Goal: Task Accomplishment & Management: Complete application form

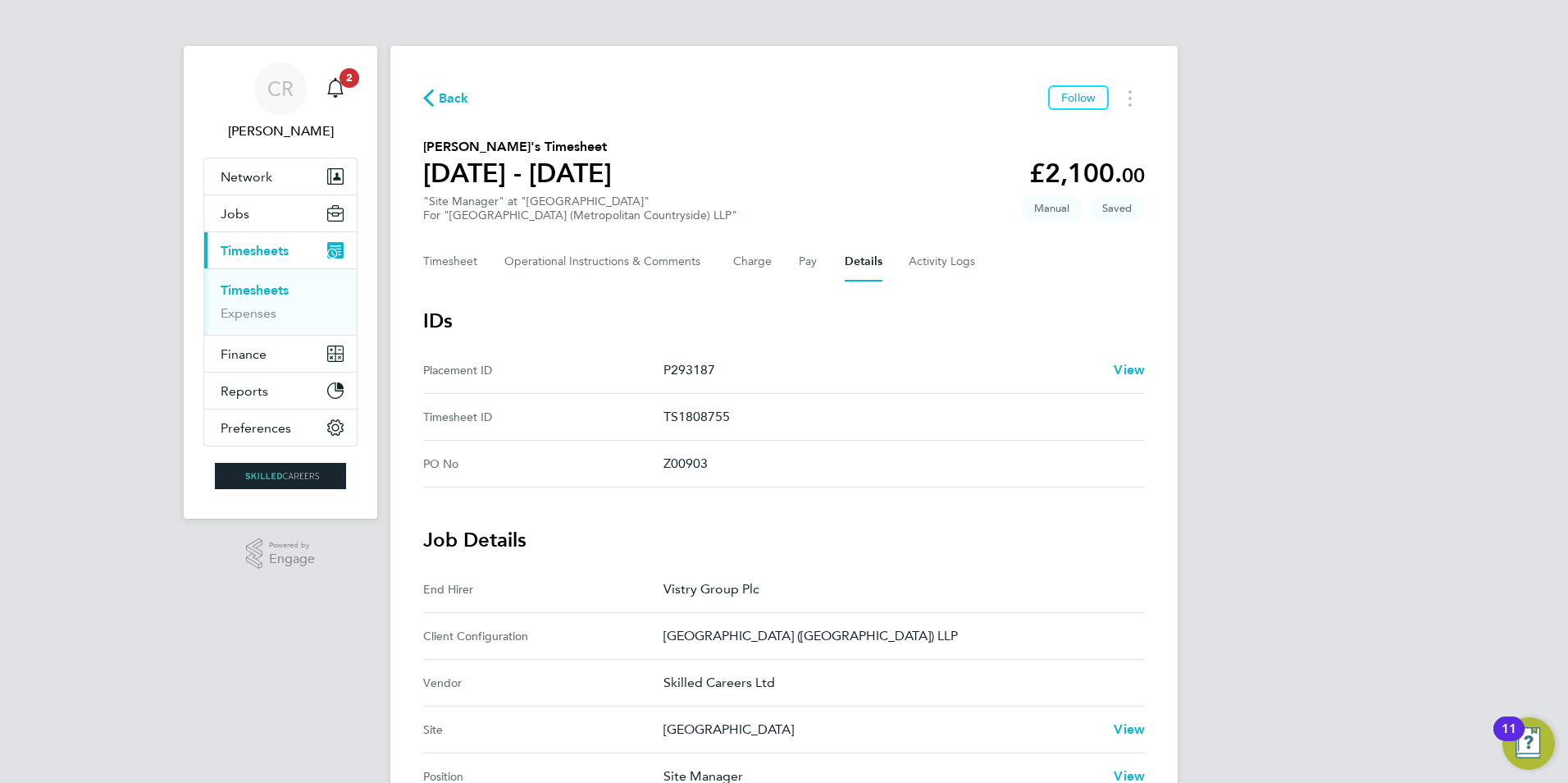
click at [278, 246] on span "Timesheets" at bounding box center [255, 251] width 68 height 16
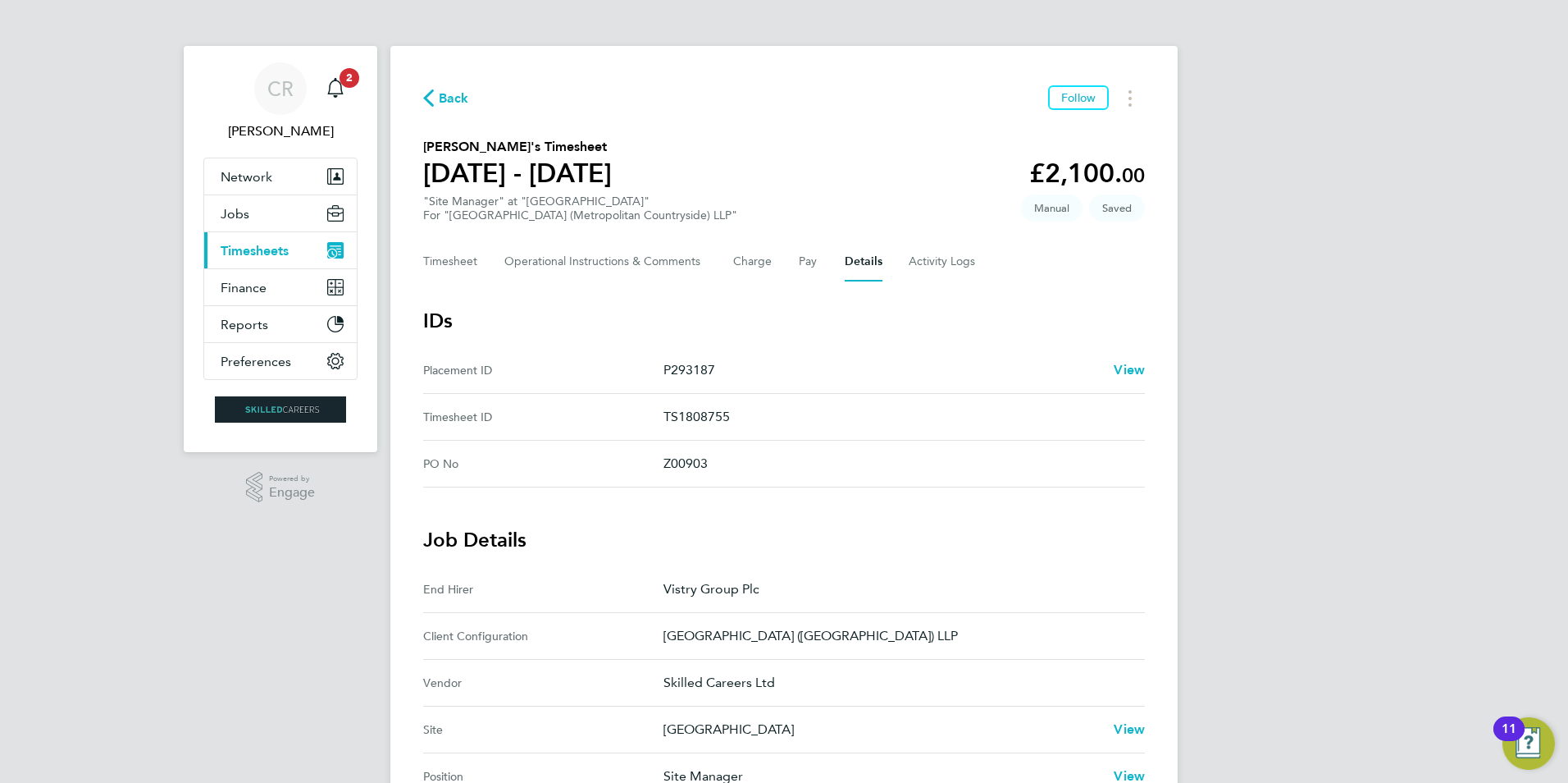
click at [278, 246] on span "Timesheets" at bounding box center [255, 251] width 68 height 16
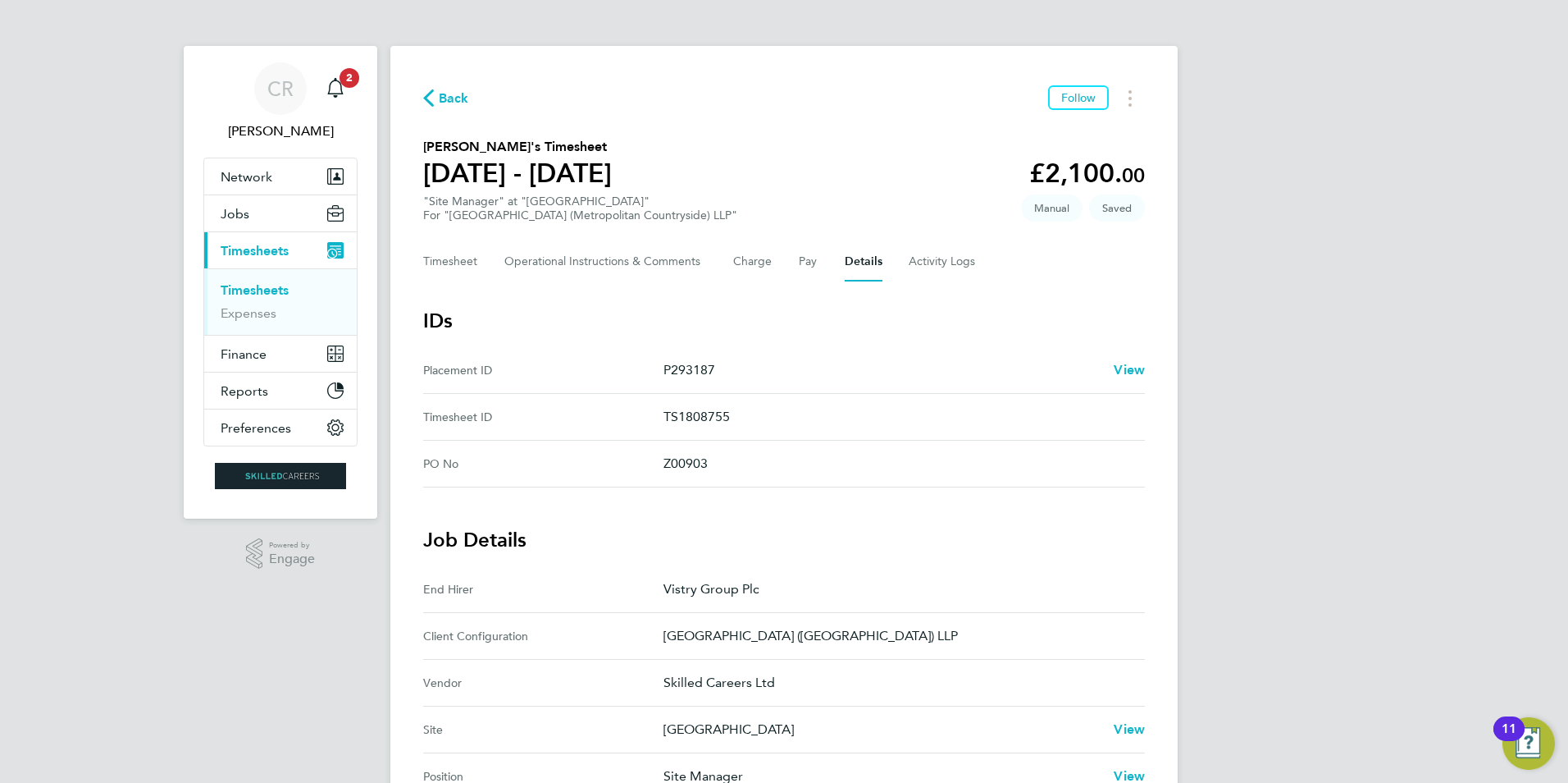
click at [272, 291] on link "Timesheets" at bounding box center [255, 290] width 68 height 16
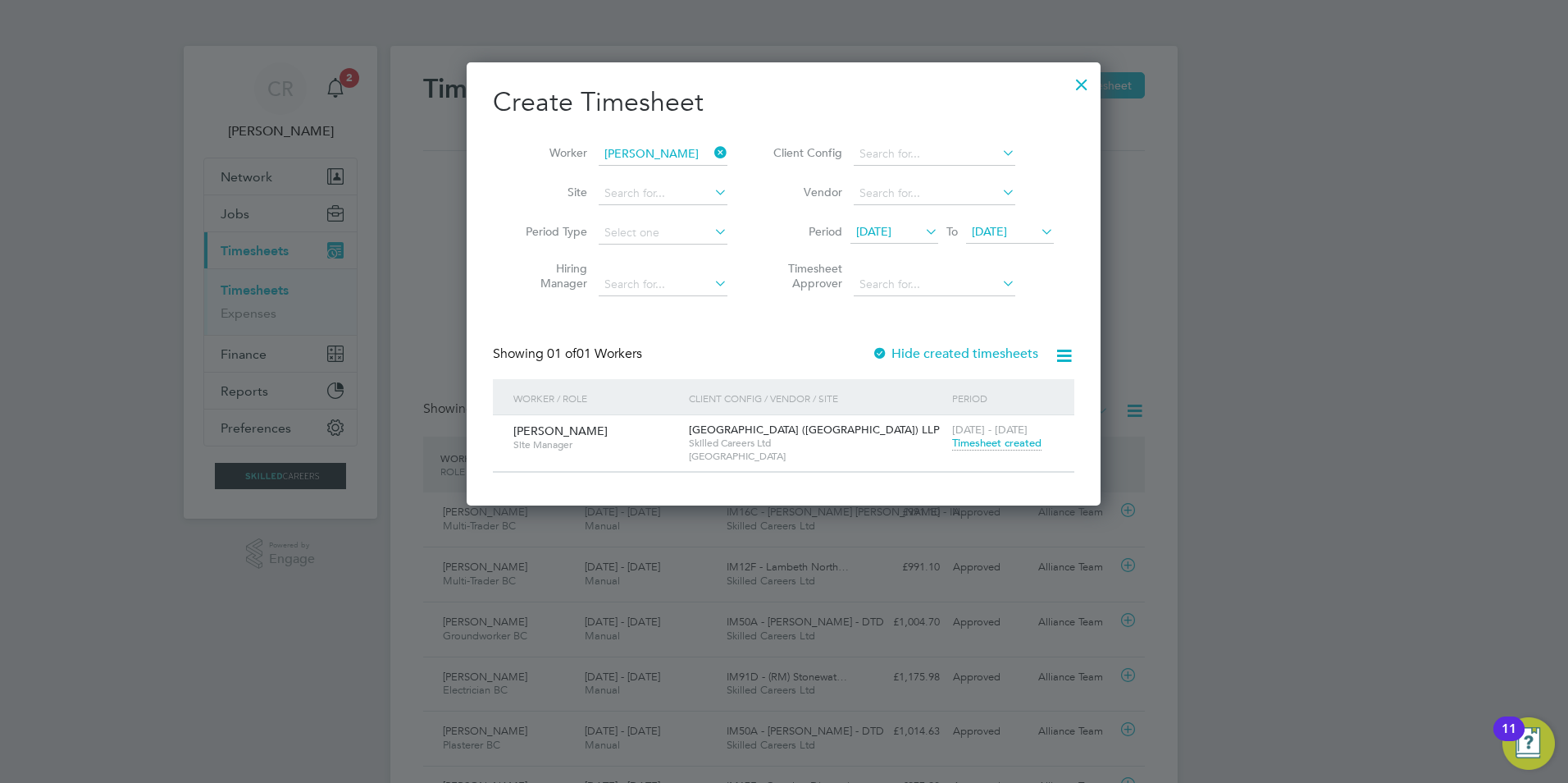
click at [711, 148] on icon at bounding box center [711, 153] width 0 height 23
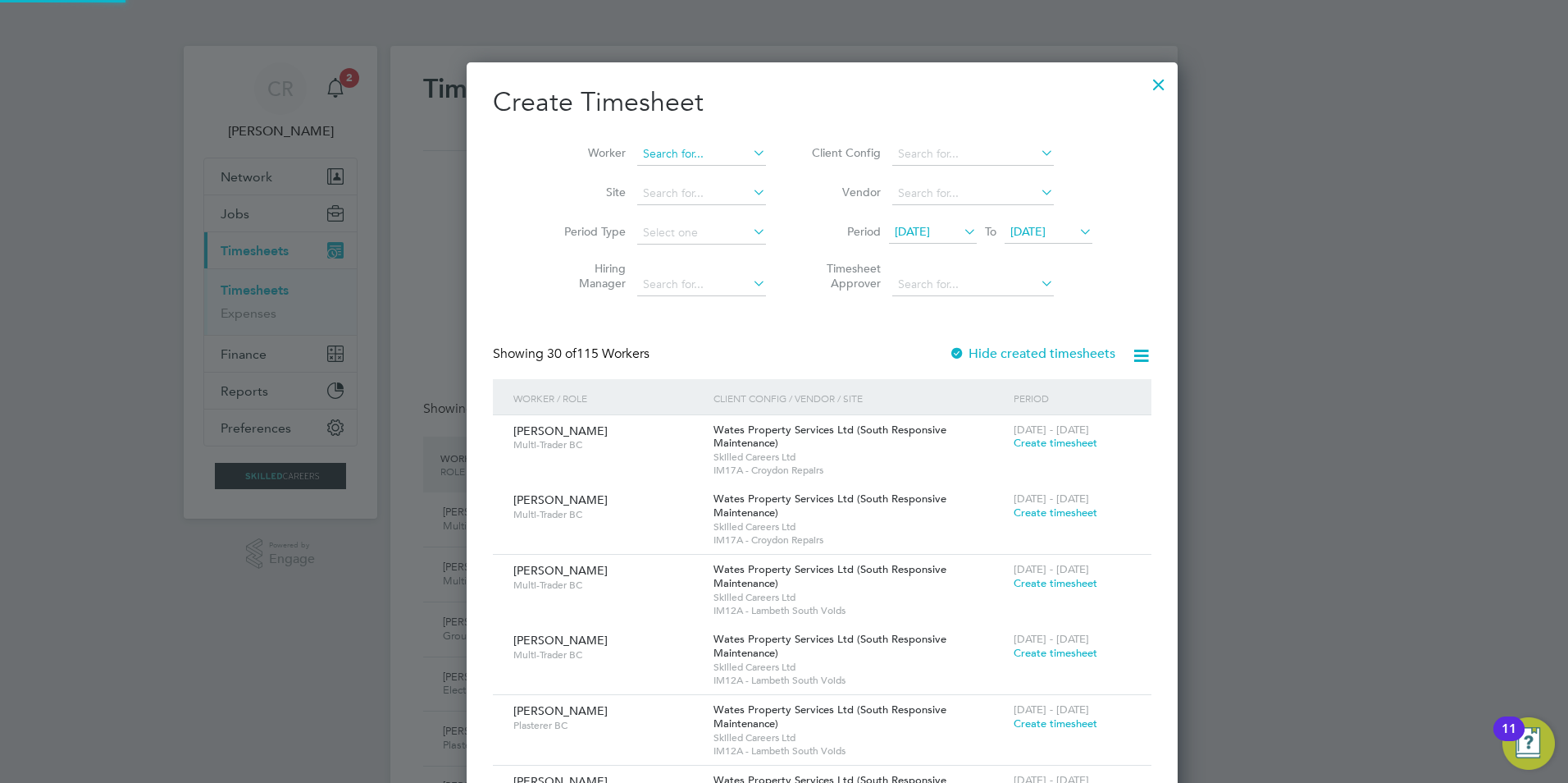
click at [670, 157] on input at bounding box center [701, 154] width 129 height 23
click at [730, 175] on b "Ci" at bounding box center [736, 175] width 12 height 14
type input "[PERSON_NAME]"
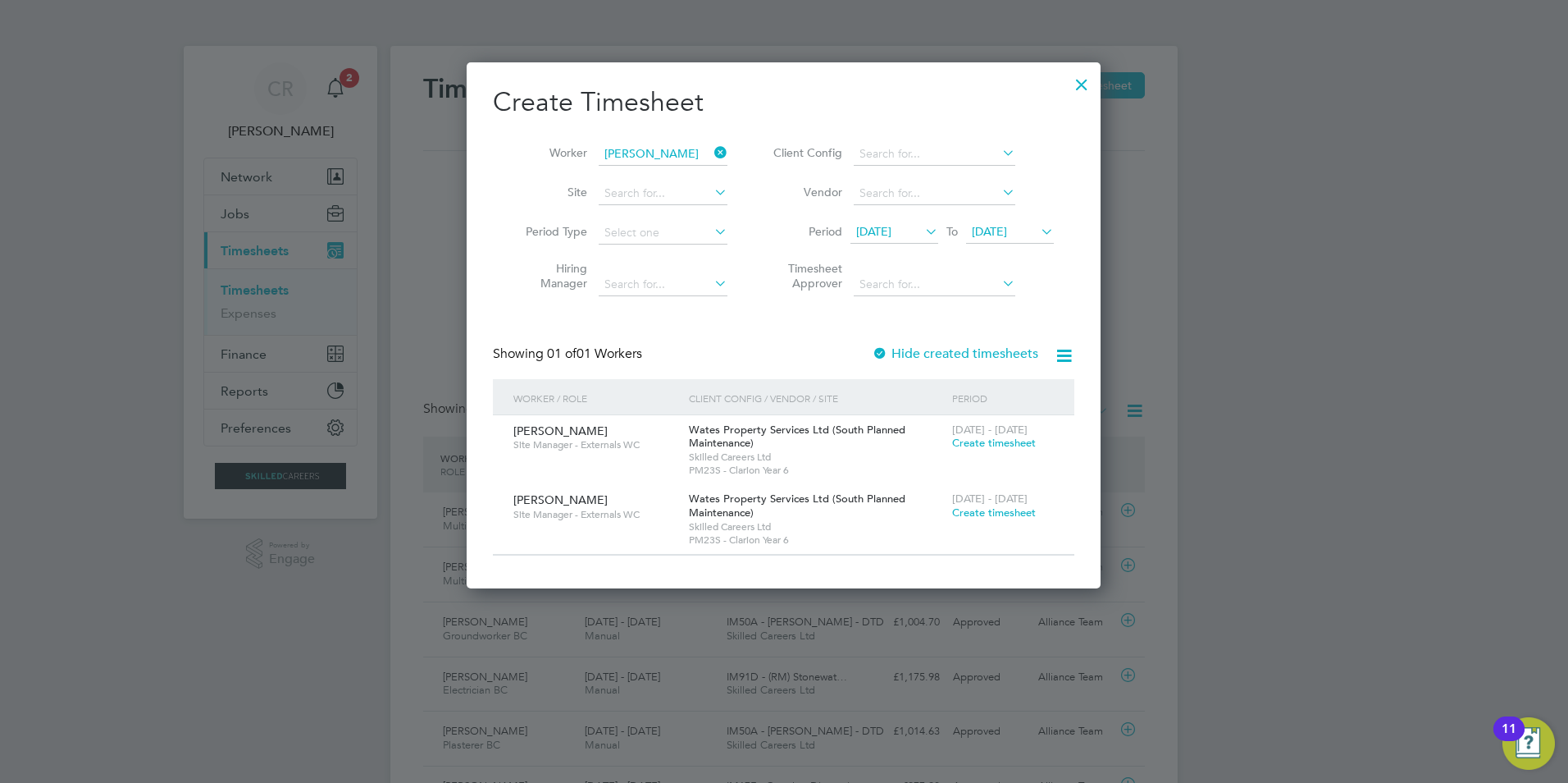
click at [1001, 438] on span "Create timesheet" at bounding box center [994, 443] width 83 height 14
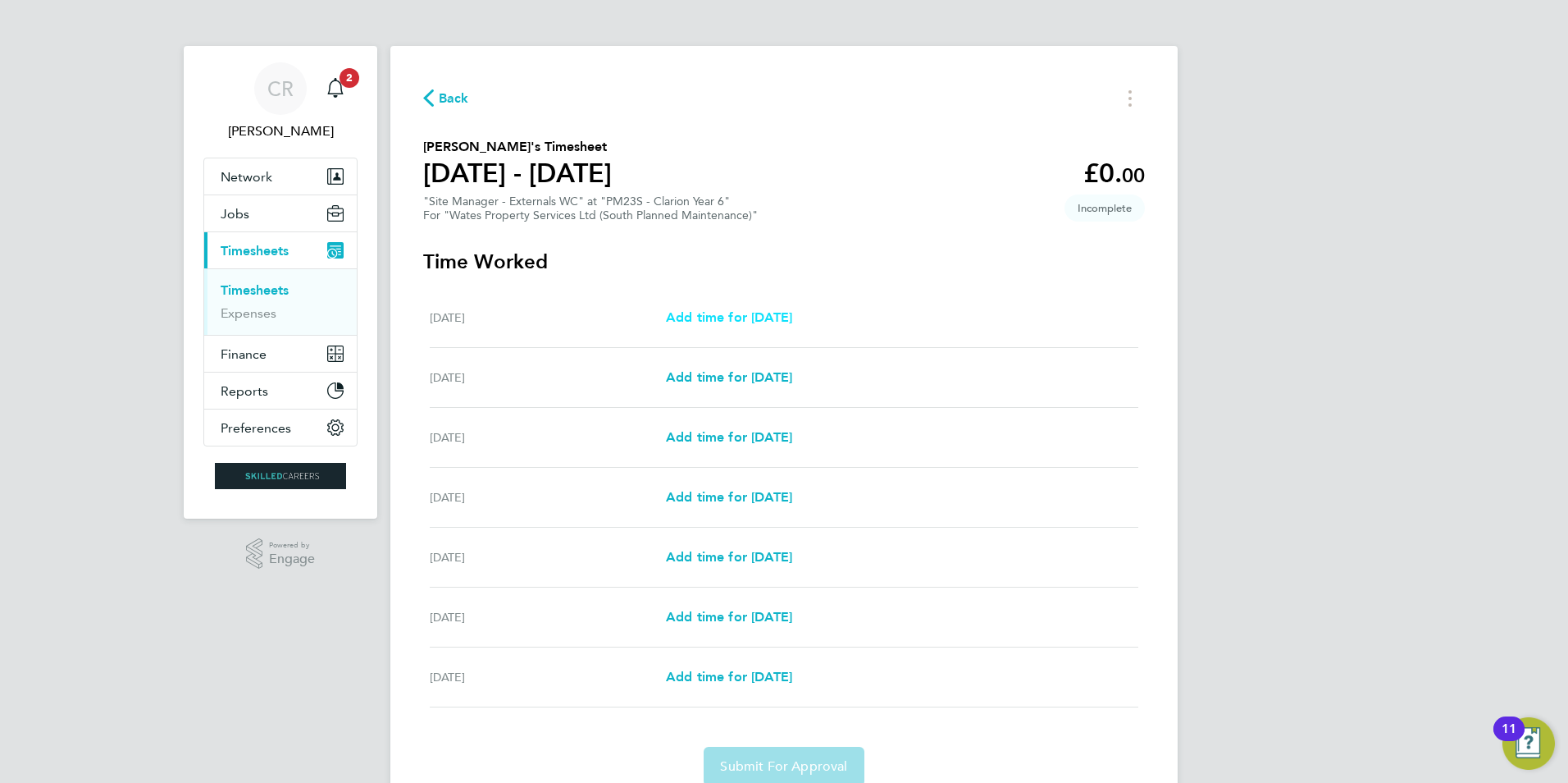
click at [744, 319] on span "Add time for [DATE]" at bounding box center [729, 317] width 126 height 16
select select "30"
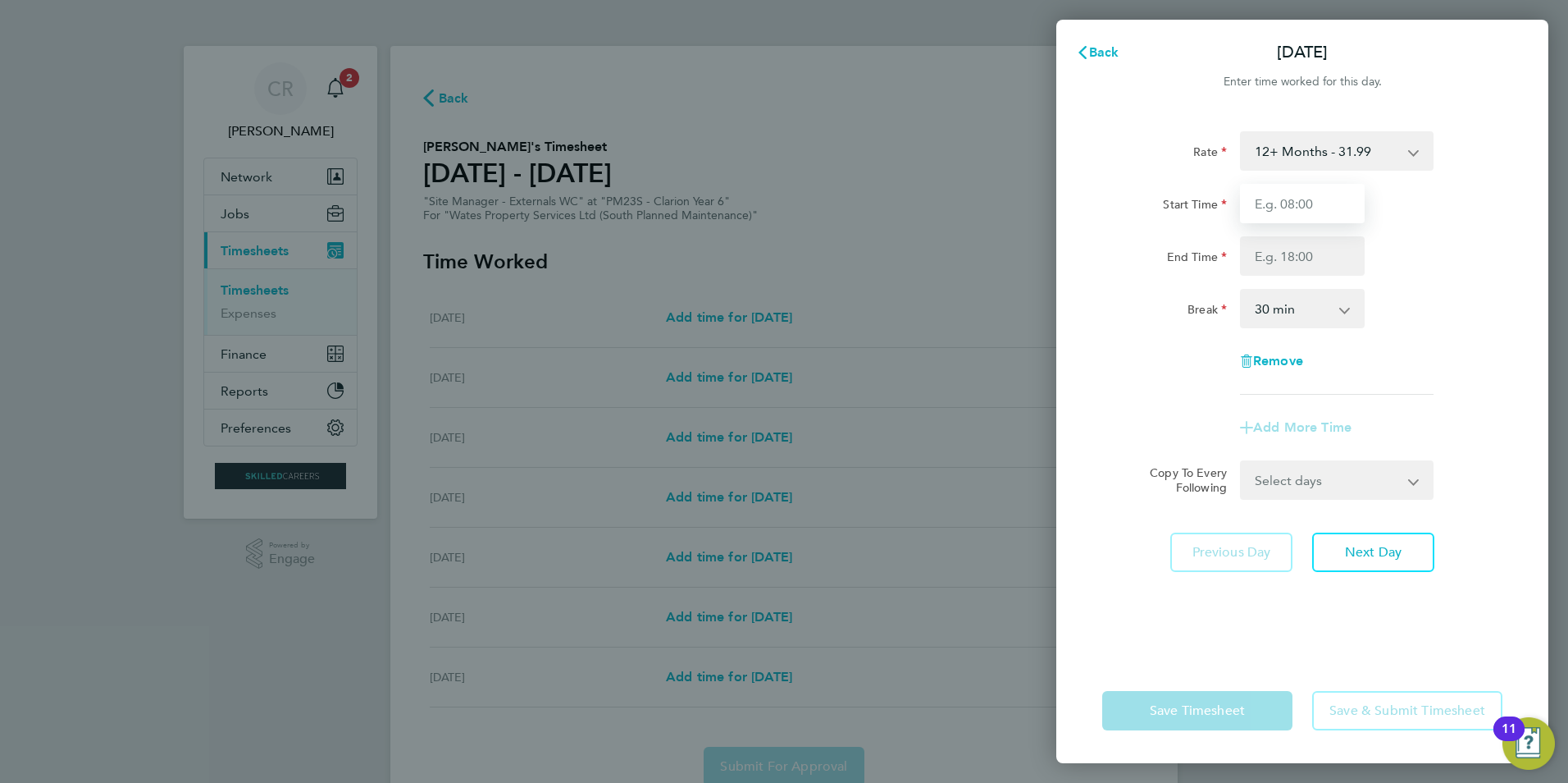
click at [1333, 207] on input "Start Time" at bounding box center [1302, 204] width 125 height 40
type input "08:00"
type input "17:30"
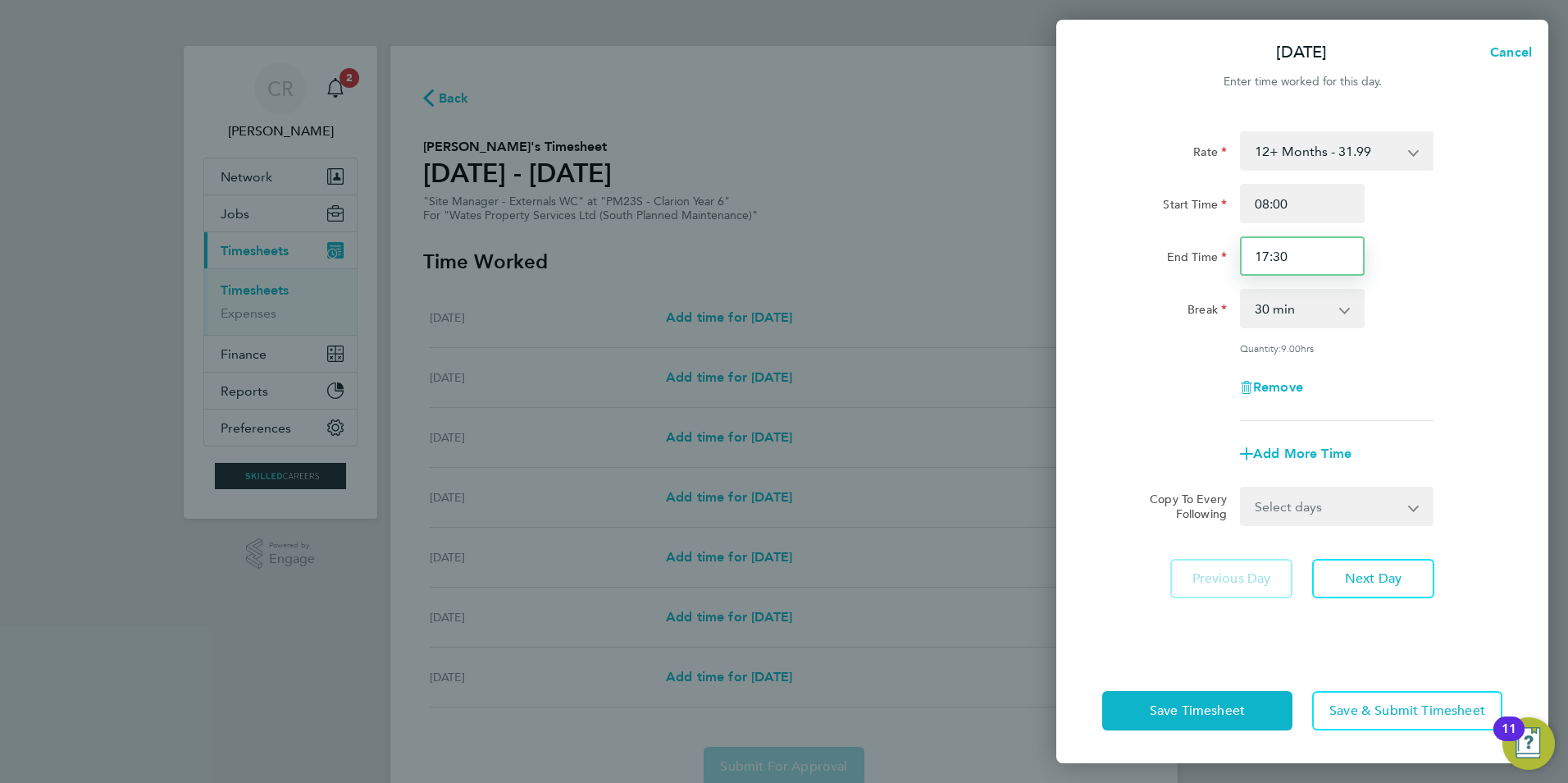
click at [1304, 250] on input "17:30" at bounding box center [1302, 256] width 125 height 40
click at [1299, 264] on input "17:30" at bounding box center [1302, 256] width 125 height 40
click at [1291, 256] on input "17:30" at bounding box center [1302, 256] width 125 height 40
click at [1362, 357] on div "Rate 12+ Months - 31.99 Start Time 08:00 End Time 17:30 Break 0 min 15 min 30 m…" at bounding box center [1302, 275] width 400 height 290
click at [1356, 586] on button "Next Day" at bounding box center [1373, 579] width 122 height 40
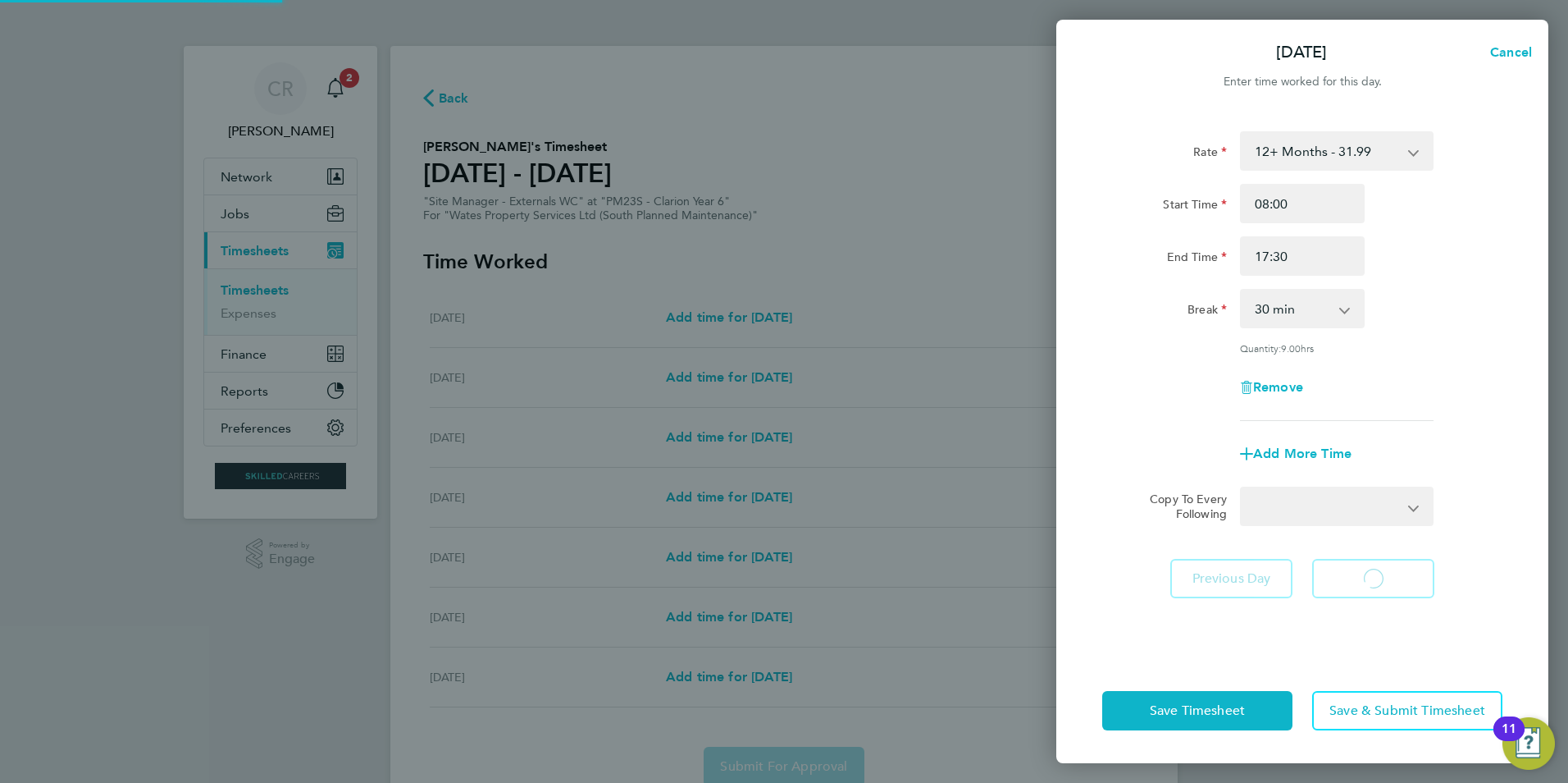
select select "30"
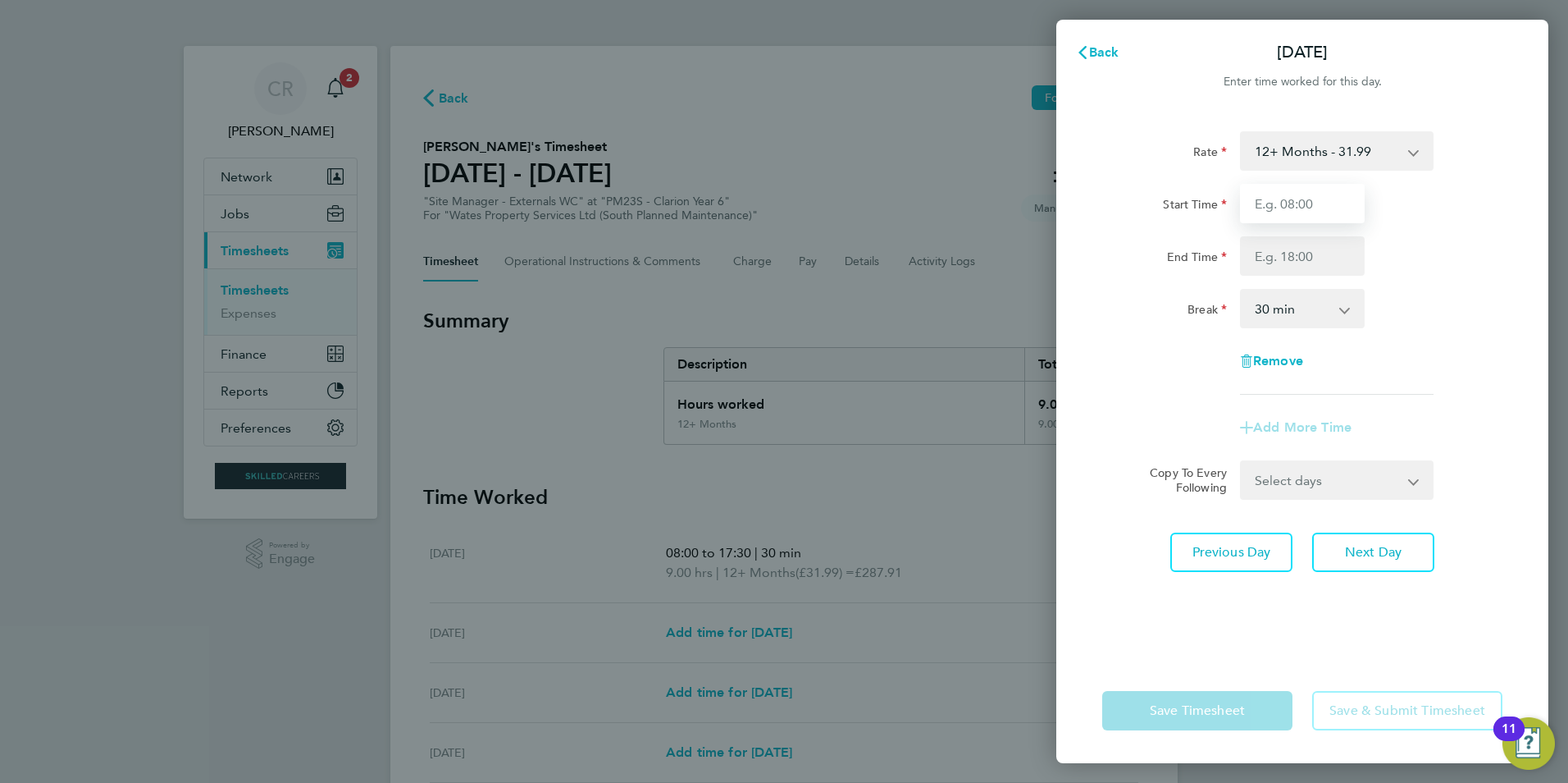
click at [1288, 202] on input "Start Time" at bounding box center [1302, 204] width 125 height 40
type input "08:00"
type input "17:30"
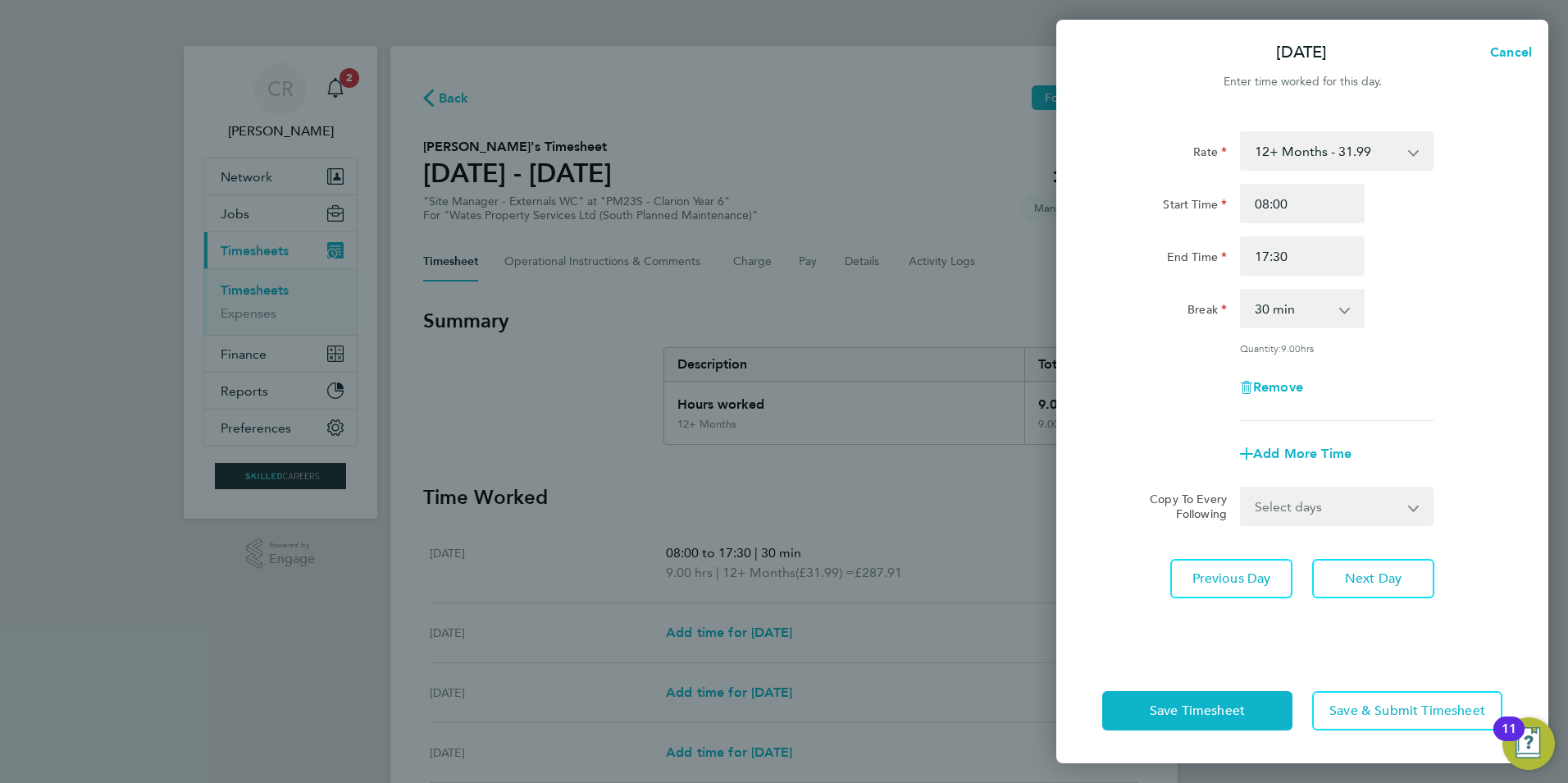
click at [1422, 503] on app-icon-cross-button at bounding box center [1424, 506] width 19 height 36
click at [1411, 514] on select "Select days Day [DATE] [DATE] [DATE] [DATE] [DATE]" at bounding box center [1328, 506] width 172 height 36
click at [1462, 403] on div "Remove" at bounding box center [1302, 387] width 414 height 40
click at [1343, 579] on button "Next Day" at bounding box center [1373, 579] width 122 height 40
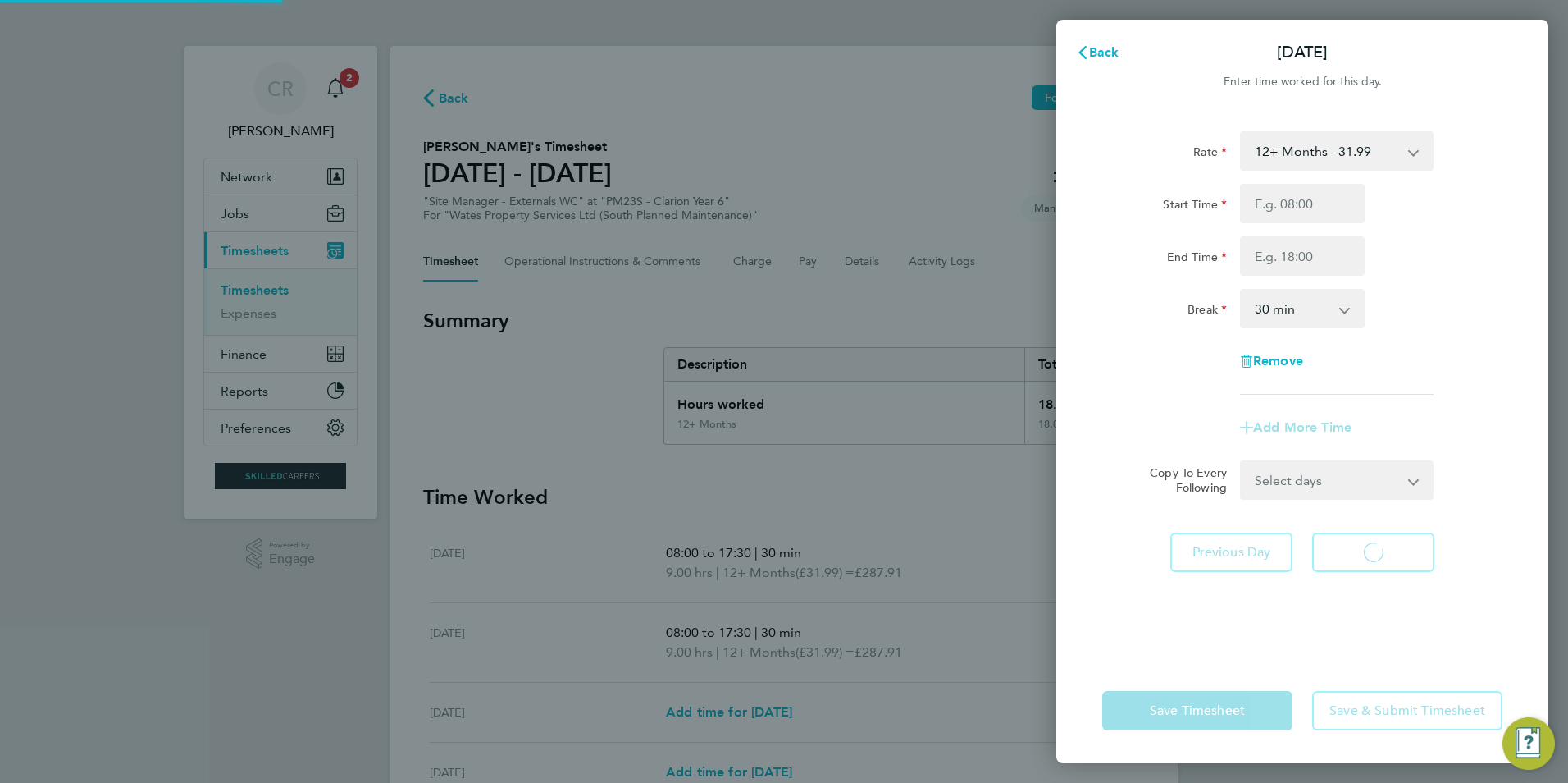
select select "30"
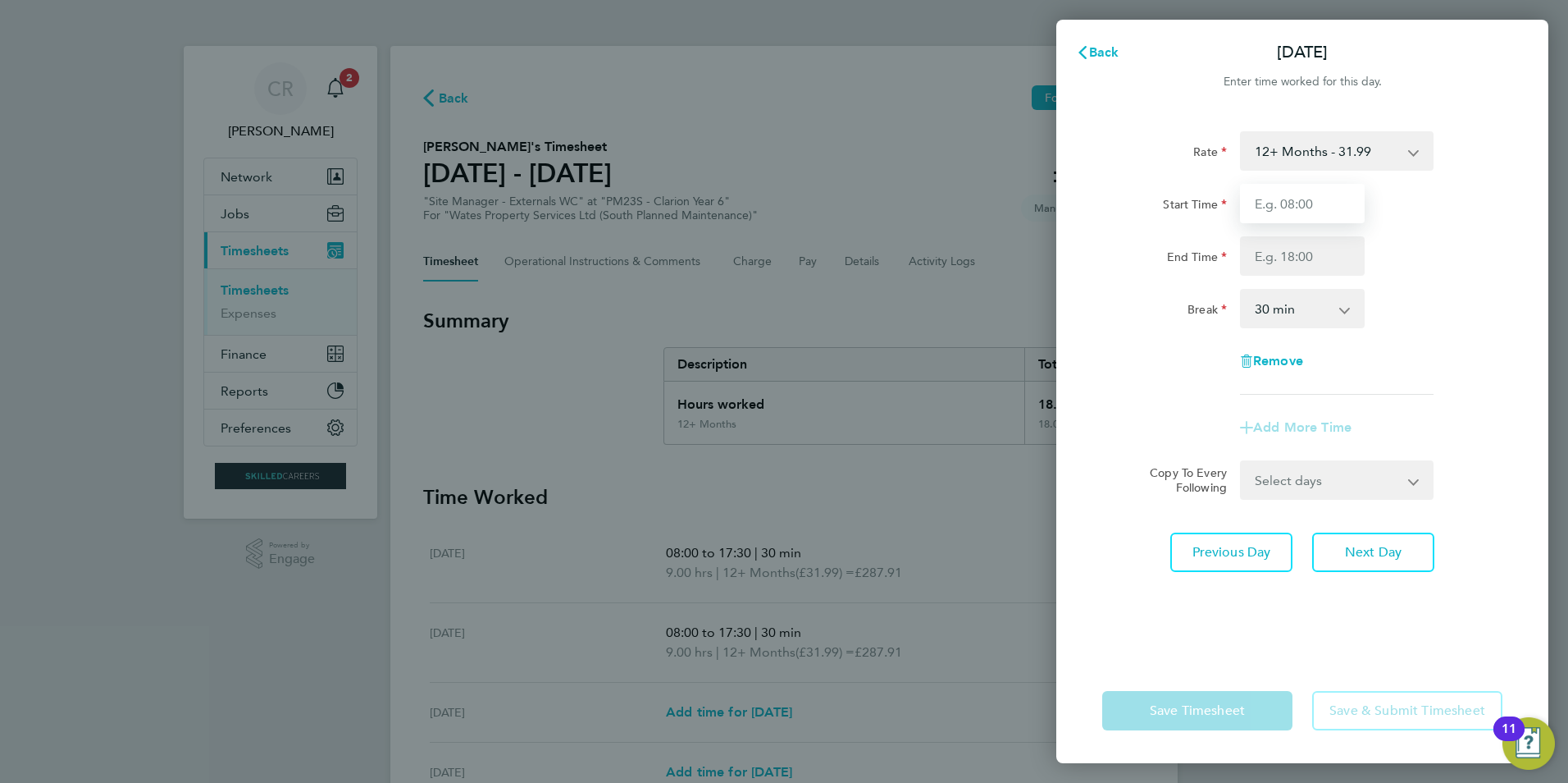
click at [1299, 211] on input "Start Time" at bounding box center [1302, 204] width 125 height 40
type input "08:00"
type input "17:30"
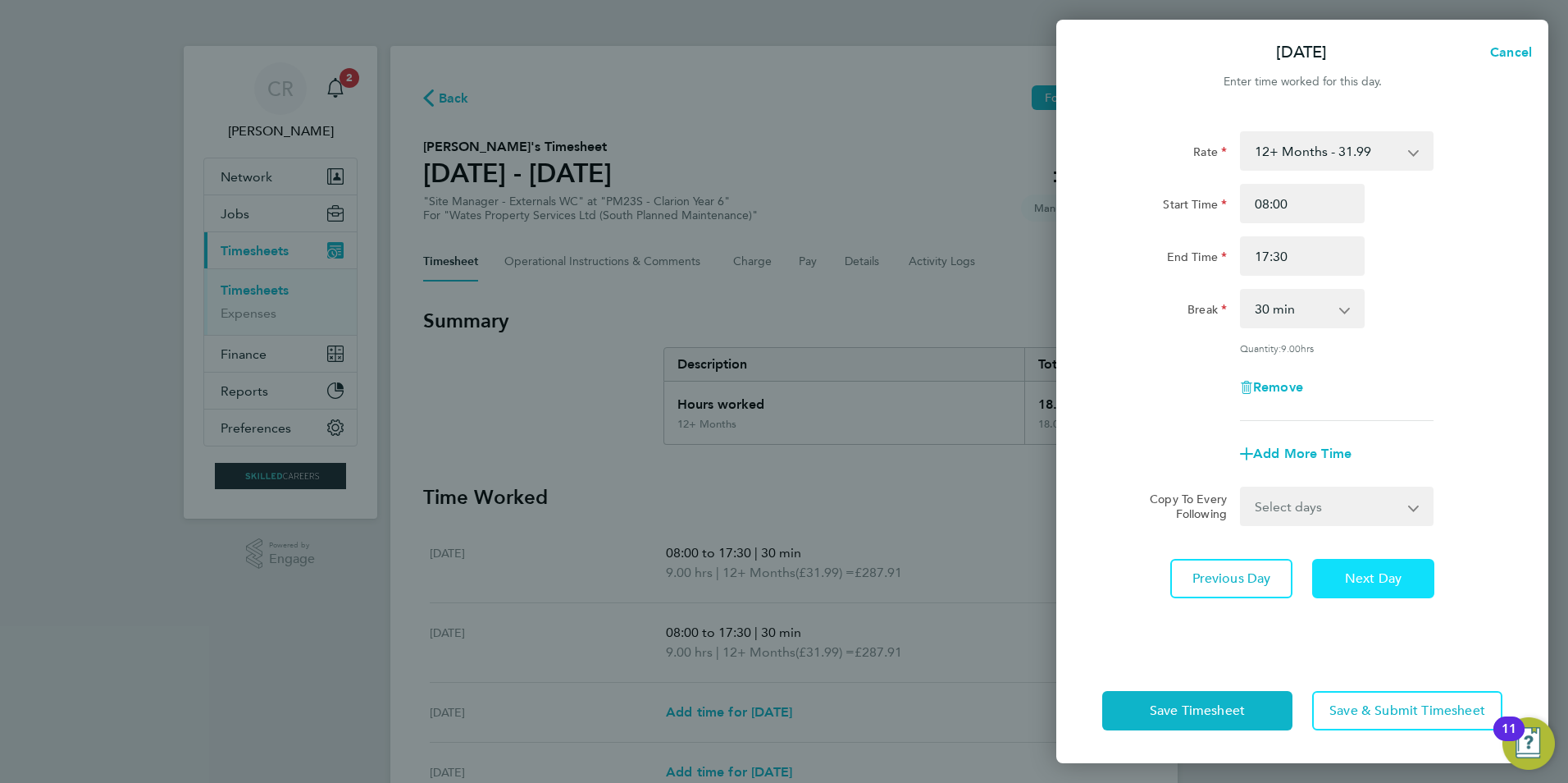
click at [1361, 573] on span "Next Day" at bounding box center [1373, 579] width 56 height 16
select select "30"
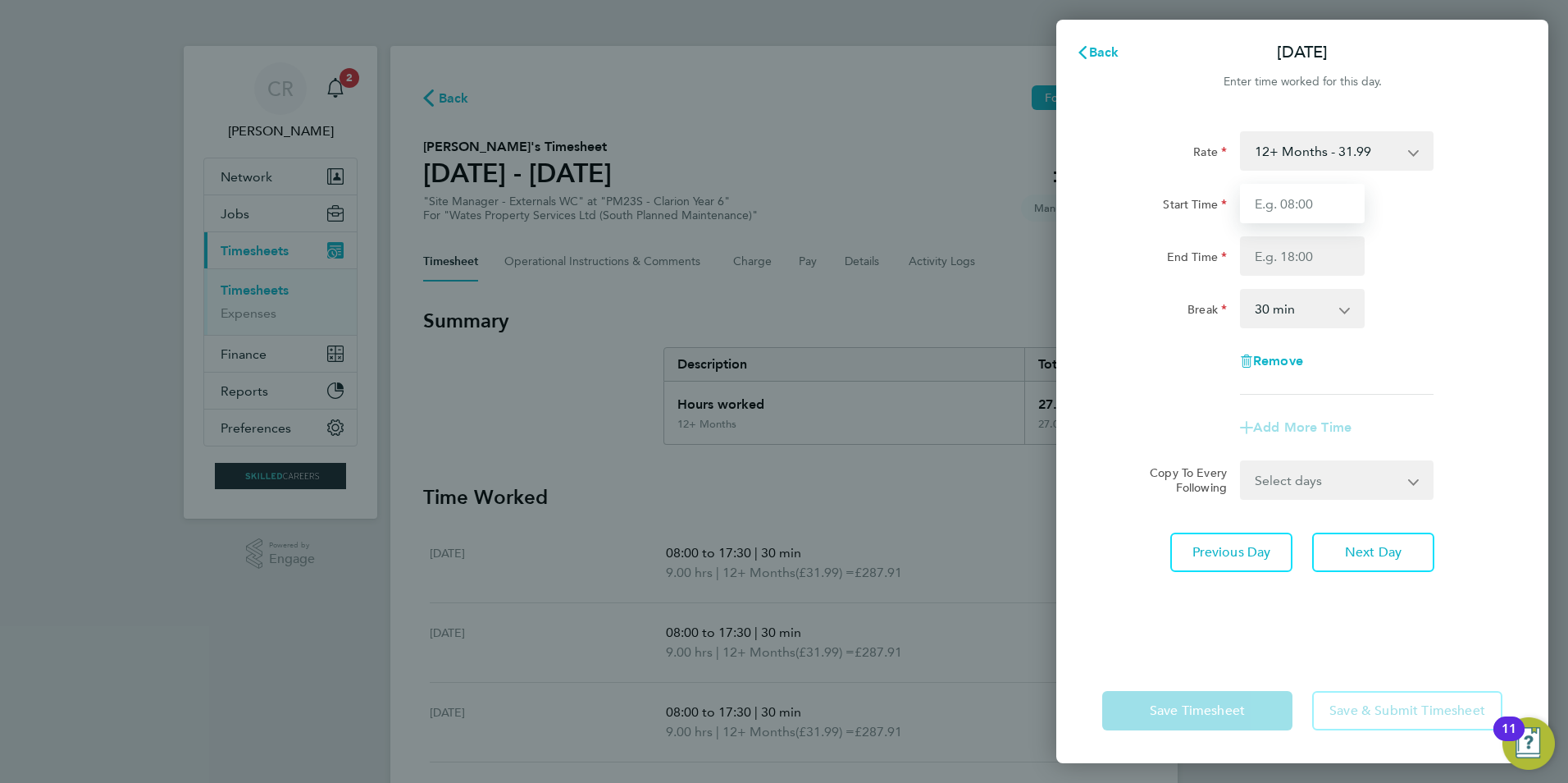
click at [1298, 199] on input "Start Time" at bounding box center [1302, 204] width 125 height 40
type input "08:00"
type input "17:30"
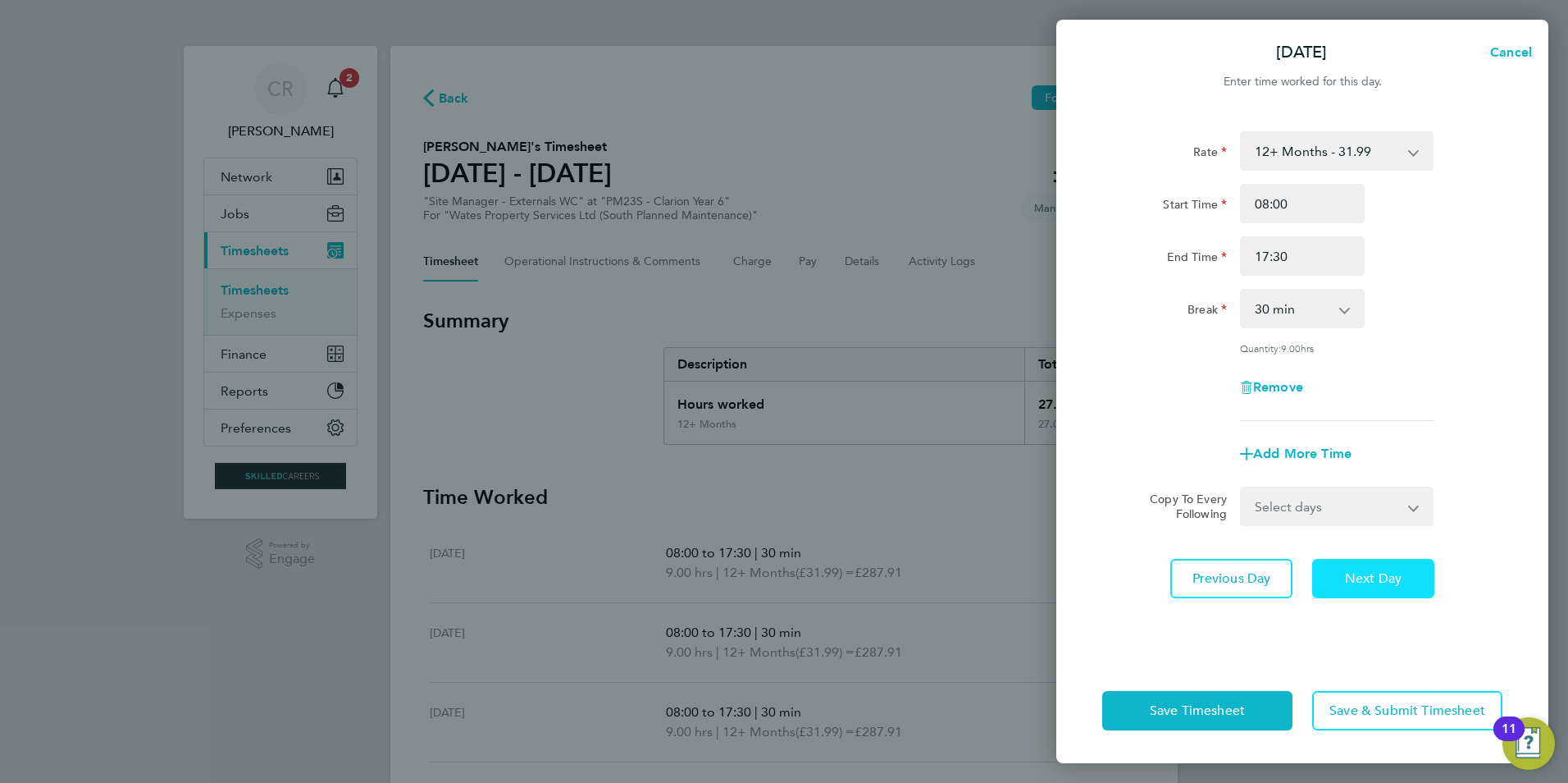
click at [1384, 581] on span "Next Day" at bounding box center [1373, 579] width 56 height 16
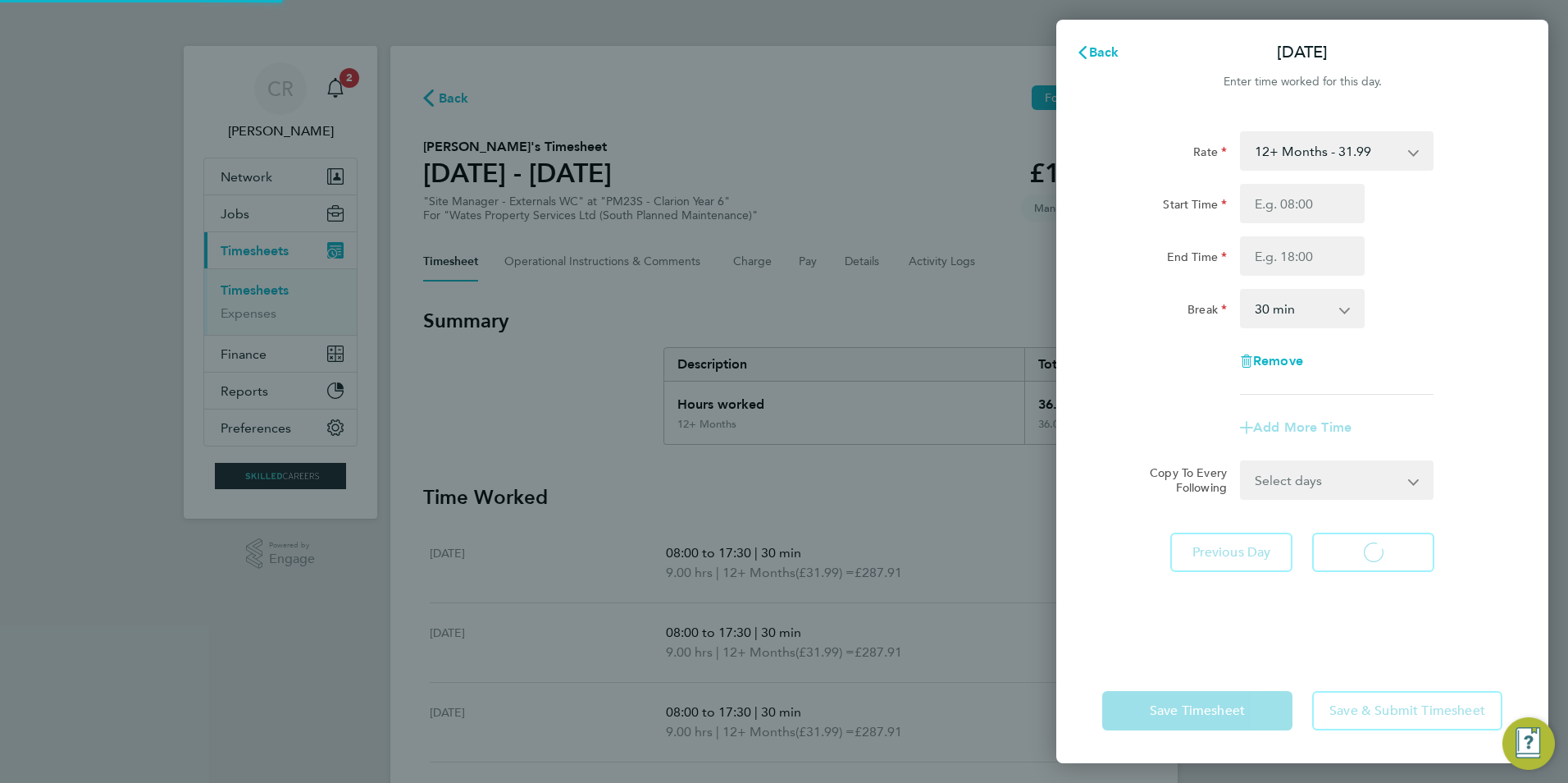
select select "30"
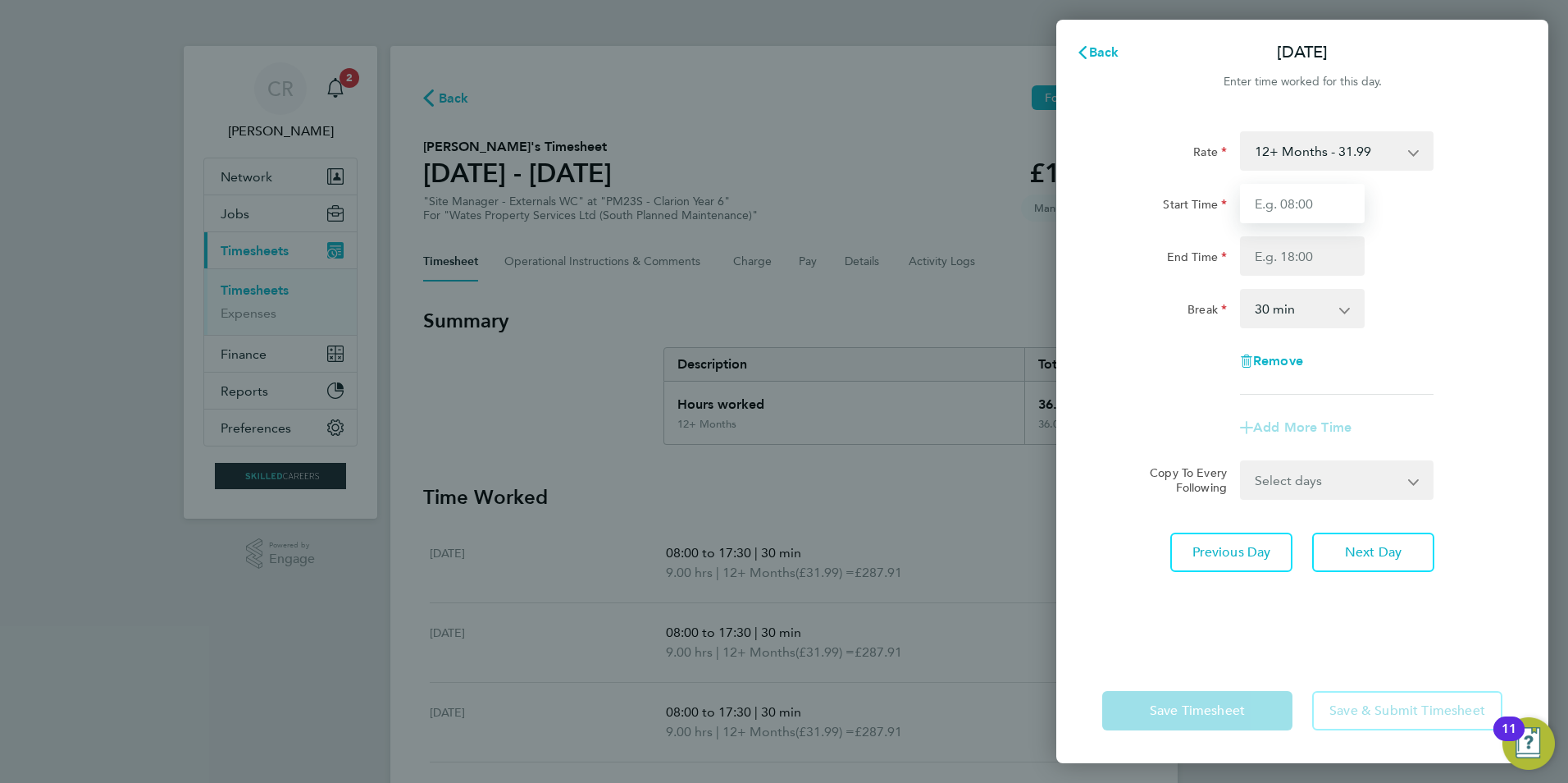
click at [1282, 210] on input "Start Time" at bounding box center [1302, 204] width 125 height 40
type input "08:00"
type input "17:30"
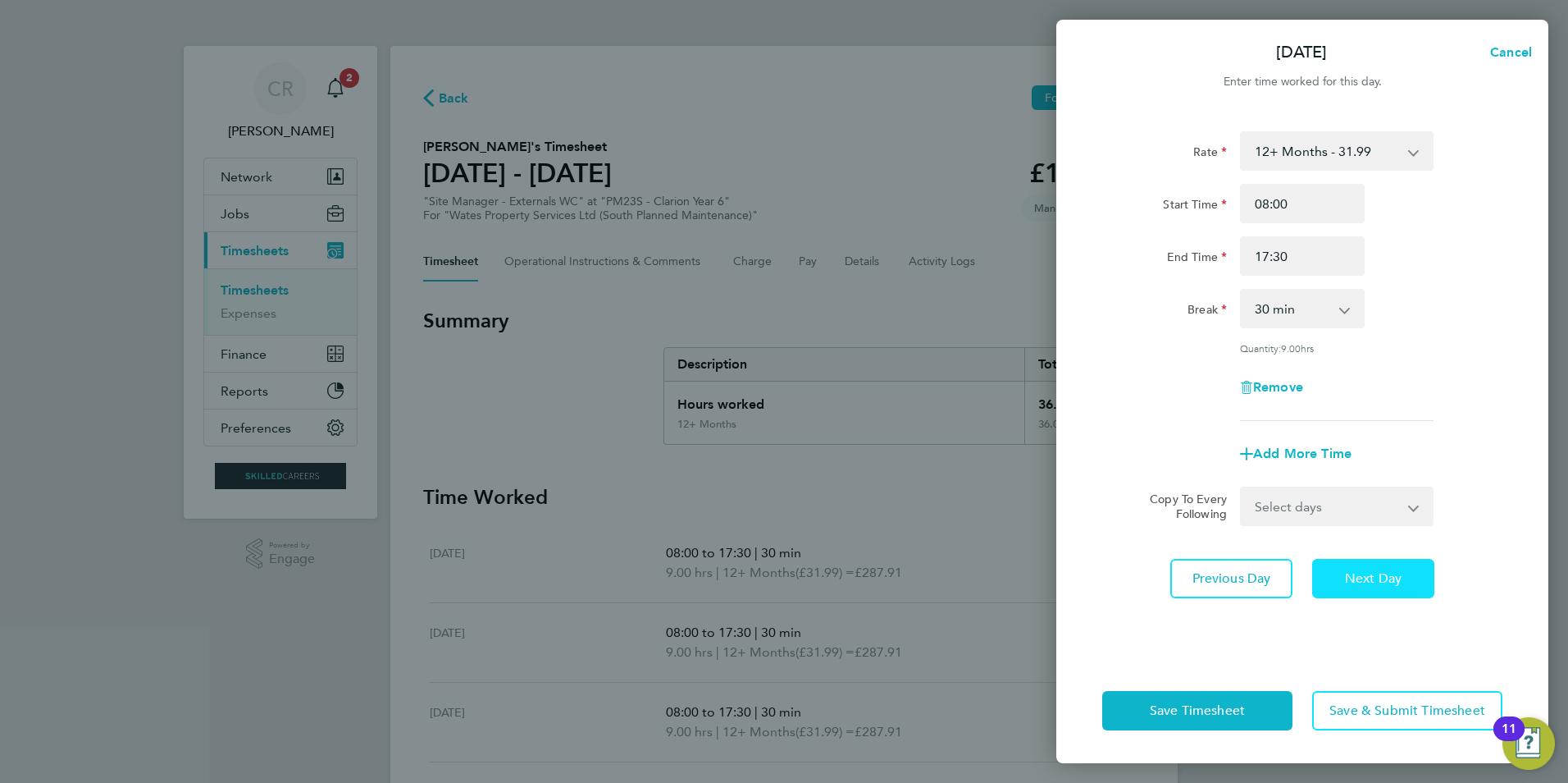
click at [1368, 572] on span "Next Day" at bounding box center [1373, 579] width 56 height 16
select select "30"
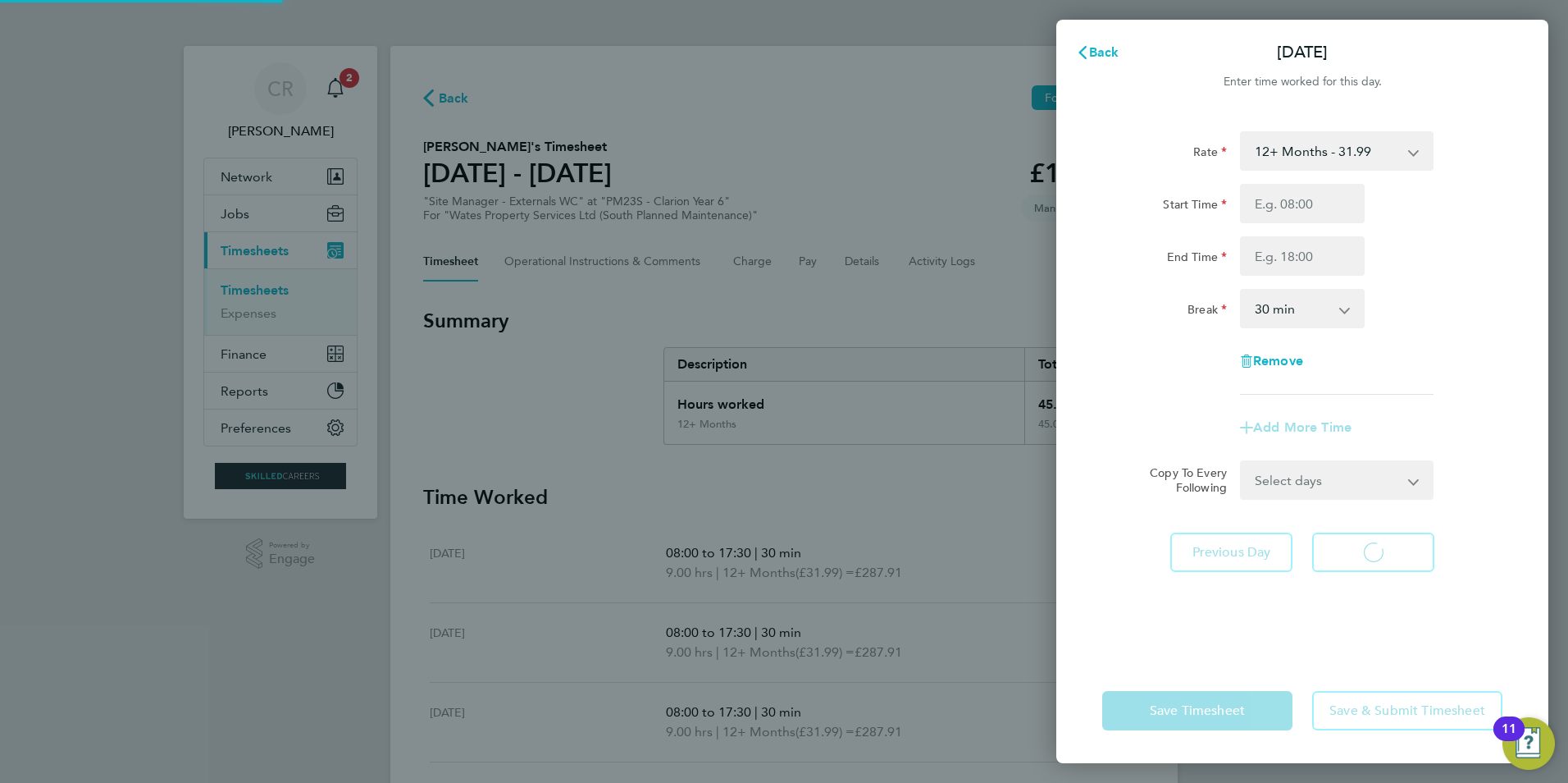
select select "30"
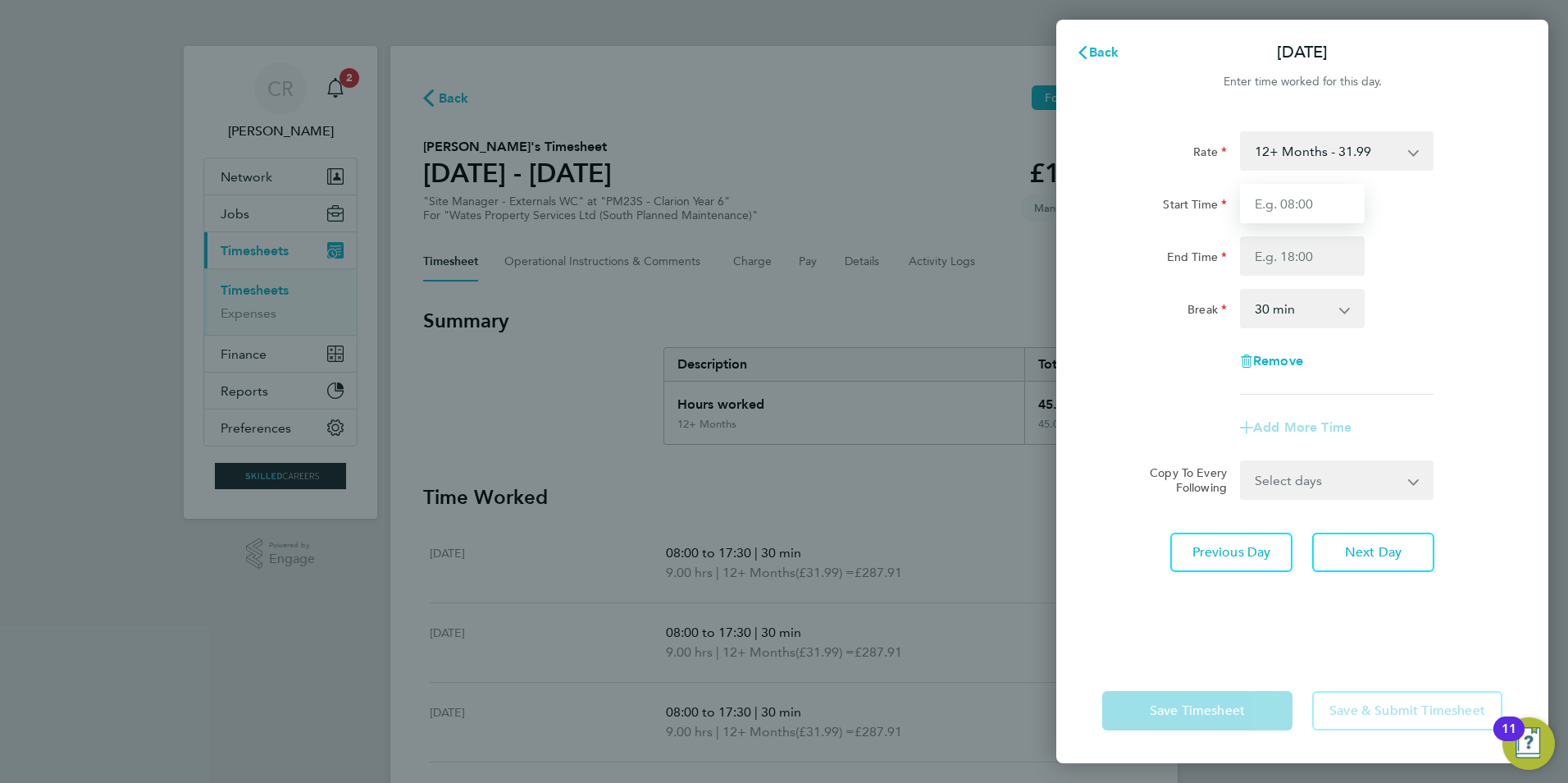
click at [1317, 212] on input "Start Time" at bounding box center [1302, 204] width 125 height 40
type input "08:00"
type input "17:30"
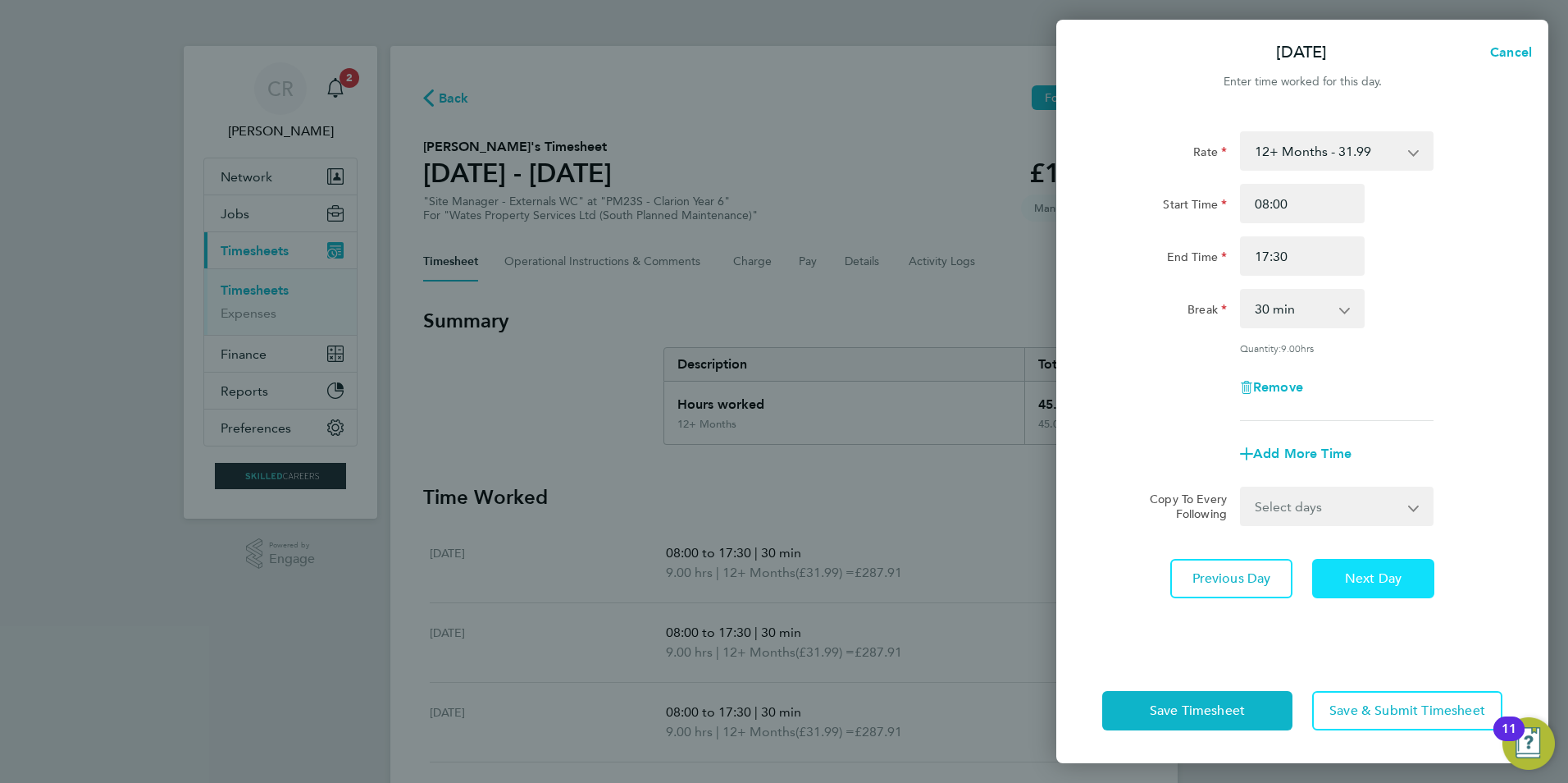
click at [1389, 576] on span "Next Day" at bounding box center [1373, 579] width 56 height 16
select select "30"
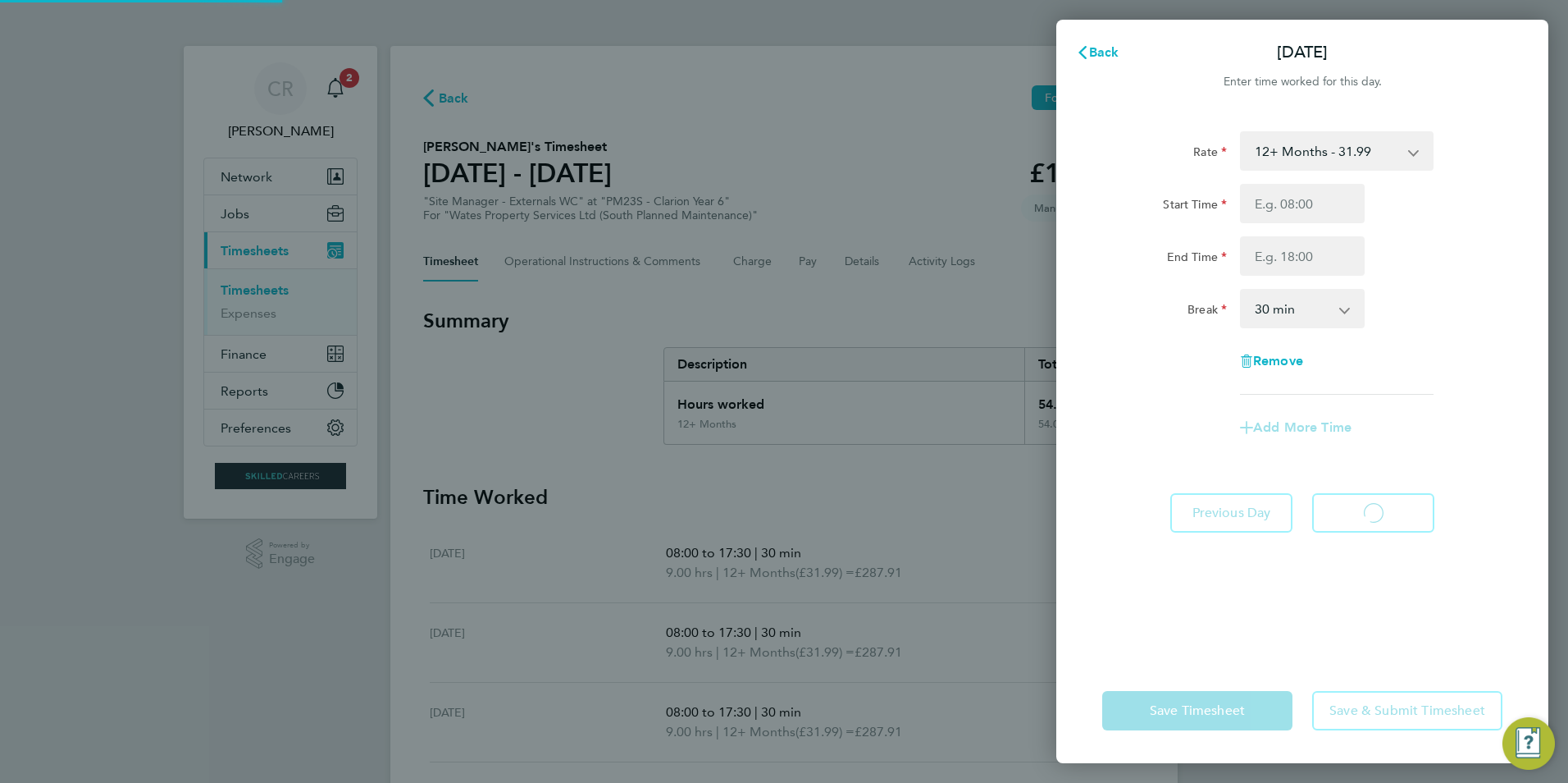
select select "30"
click at [1280, 210] on input "Start Time" at bounding box center [1302, 204] width 125 height 40
type input "08:00"
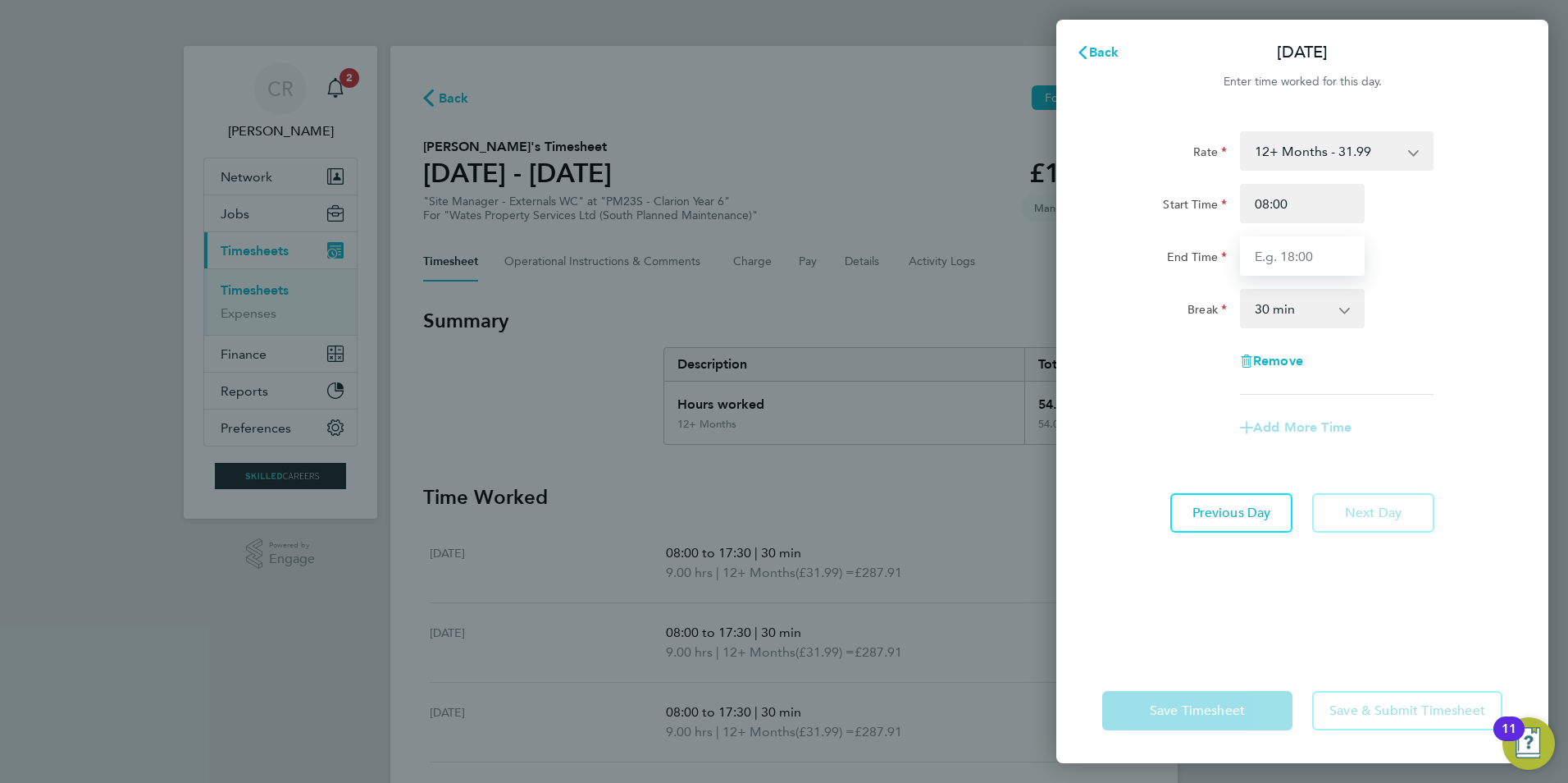
type input "17:30"
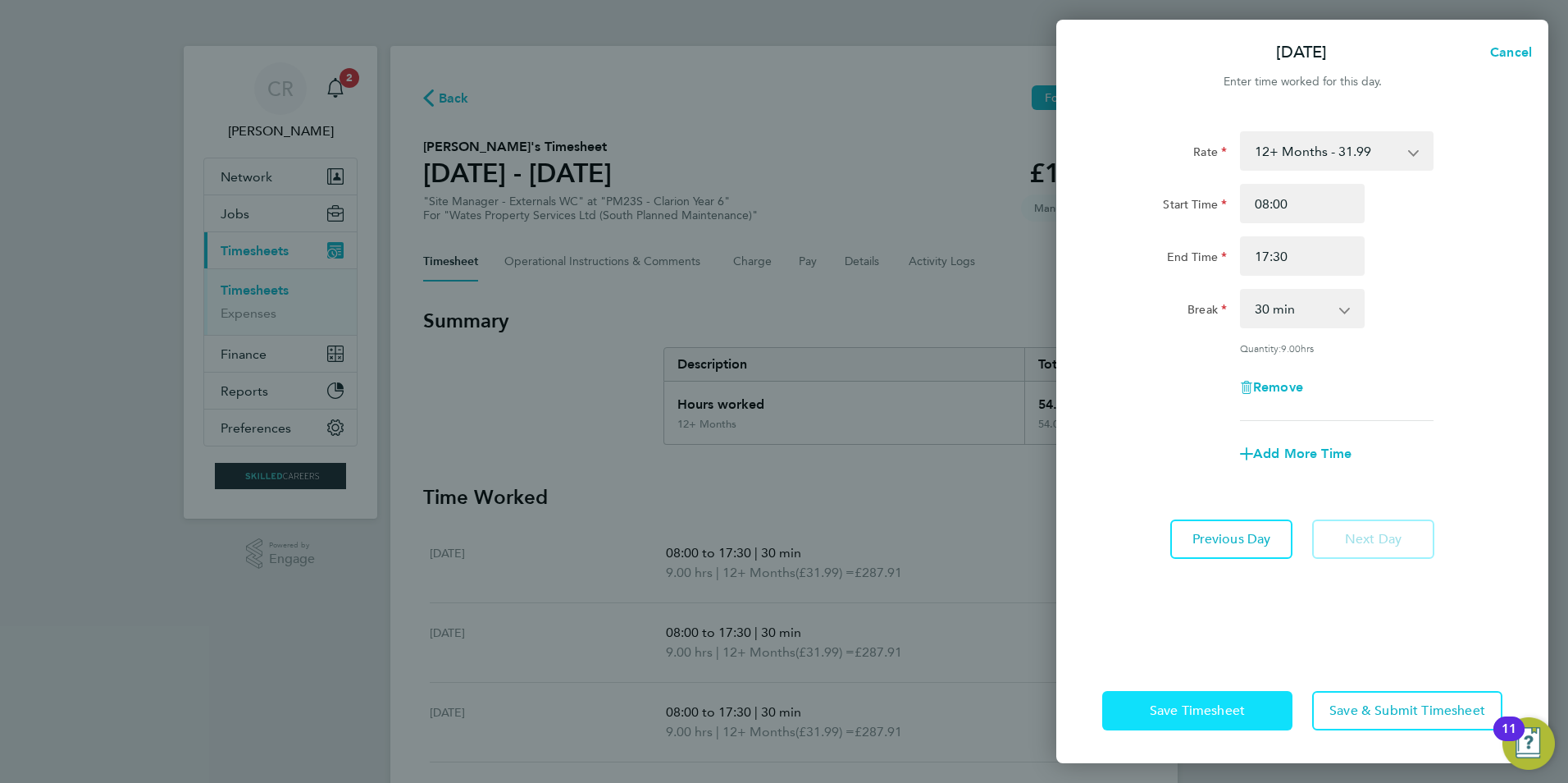
click at [1149, 703] on button "Save Timesheet" at bounding box center [1197, 710] width 190 height 40
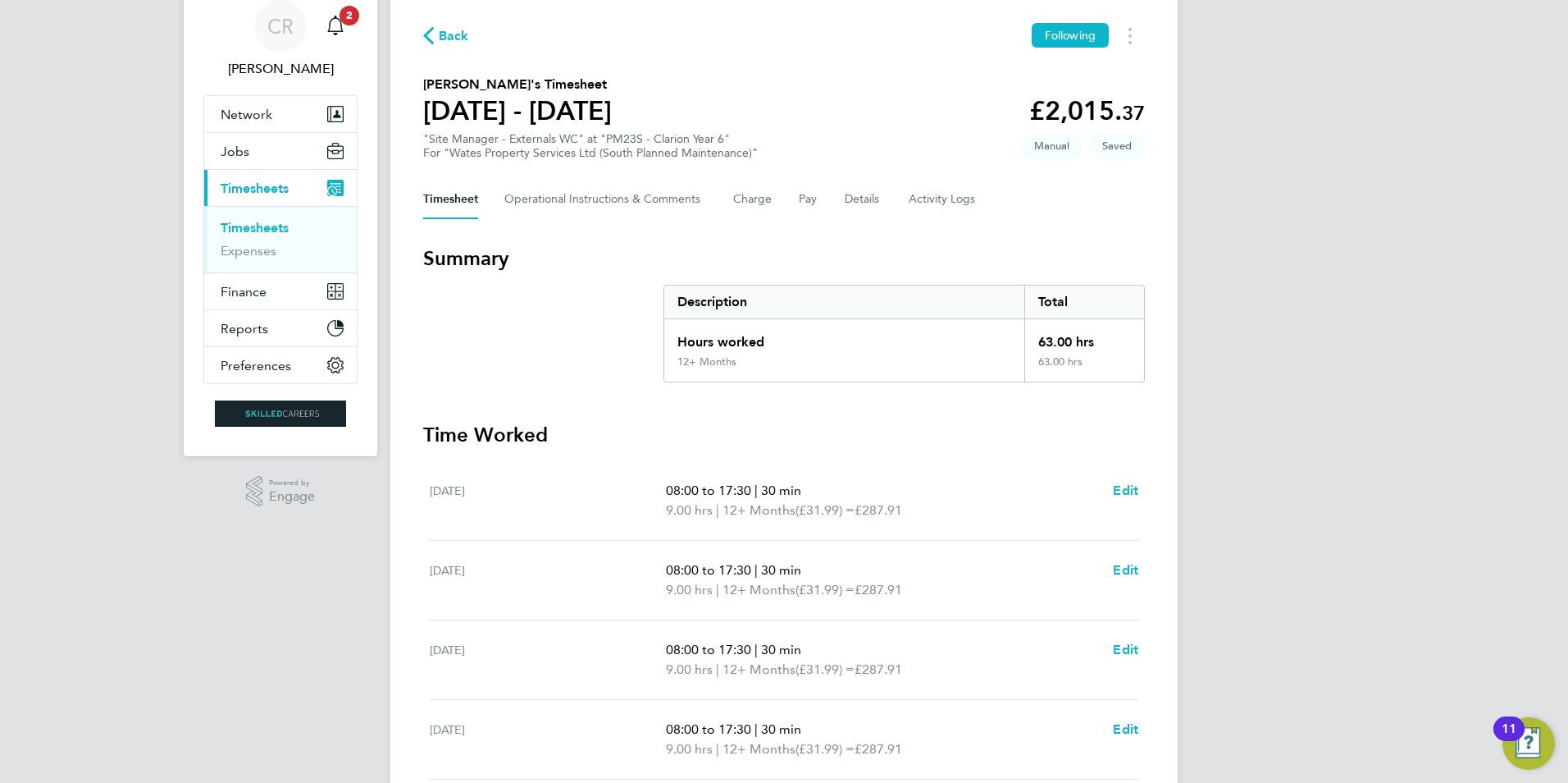
scroll to position [164, 0]
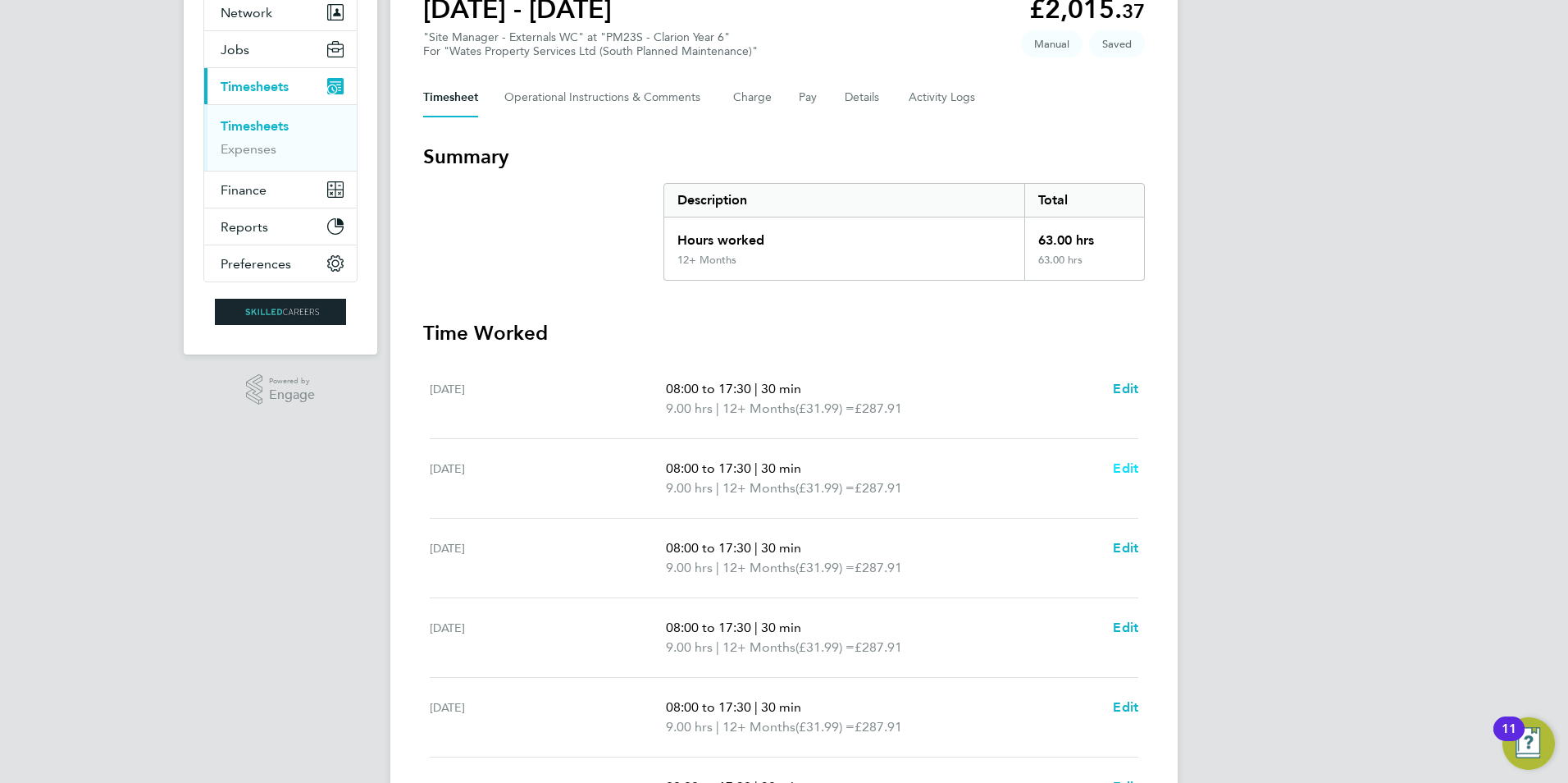
click at [1122, 472] on span "Edit" at bounding box center [1125, 468] width 25 height 16
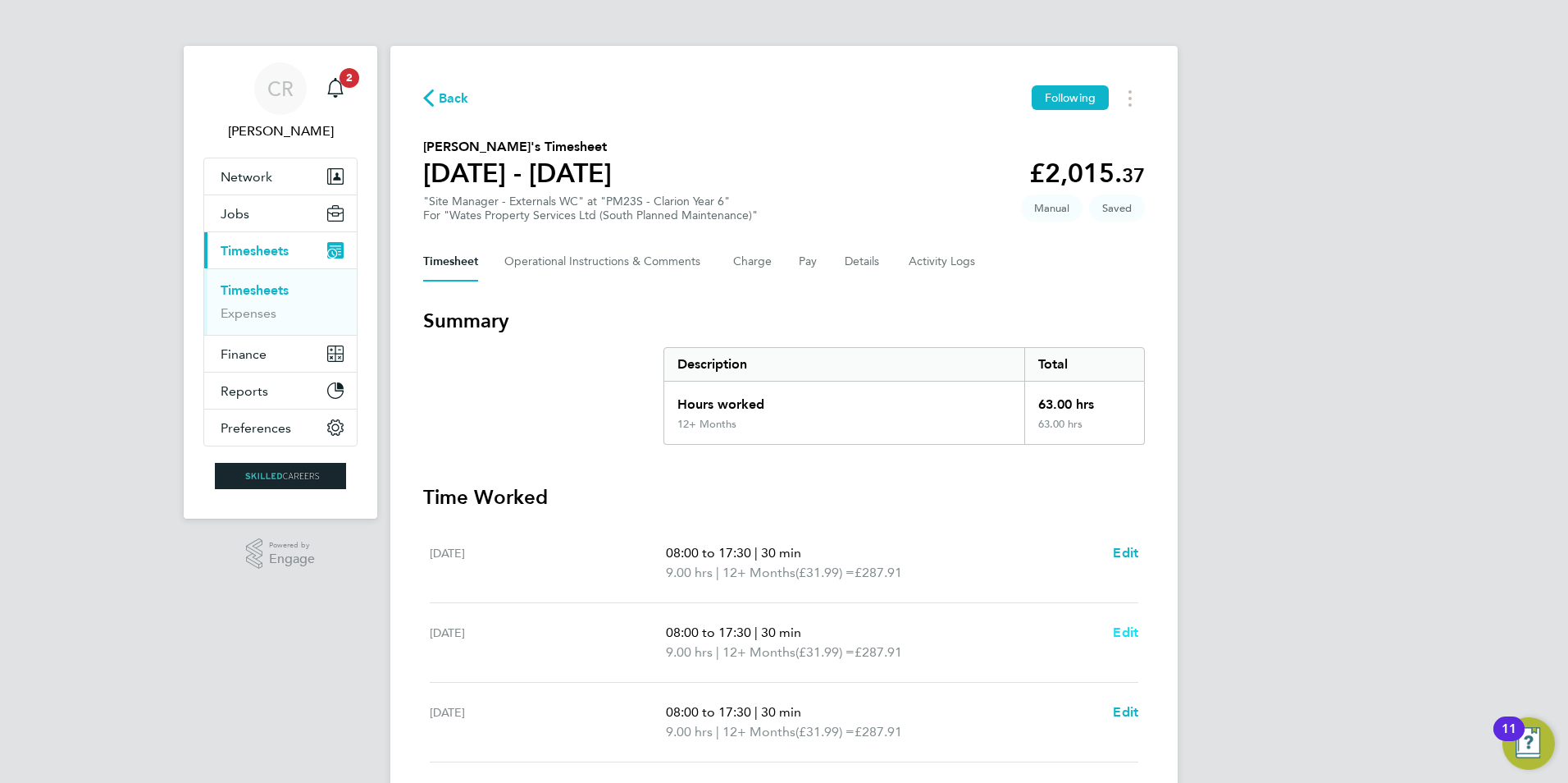
select select "30"
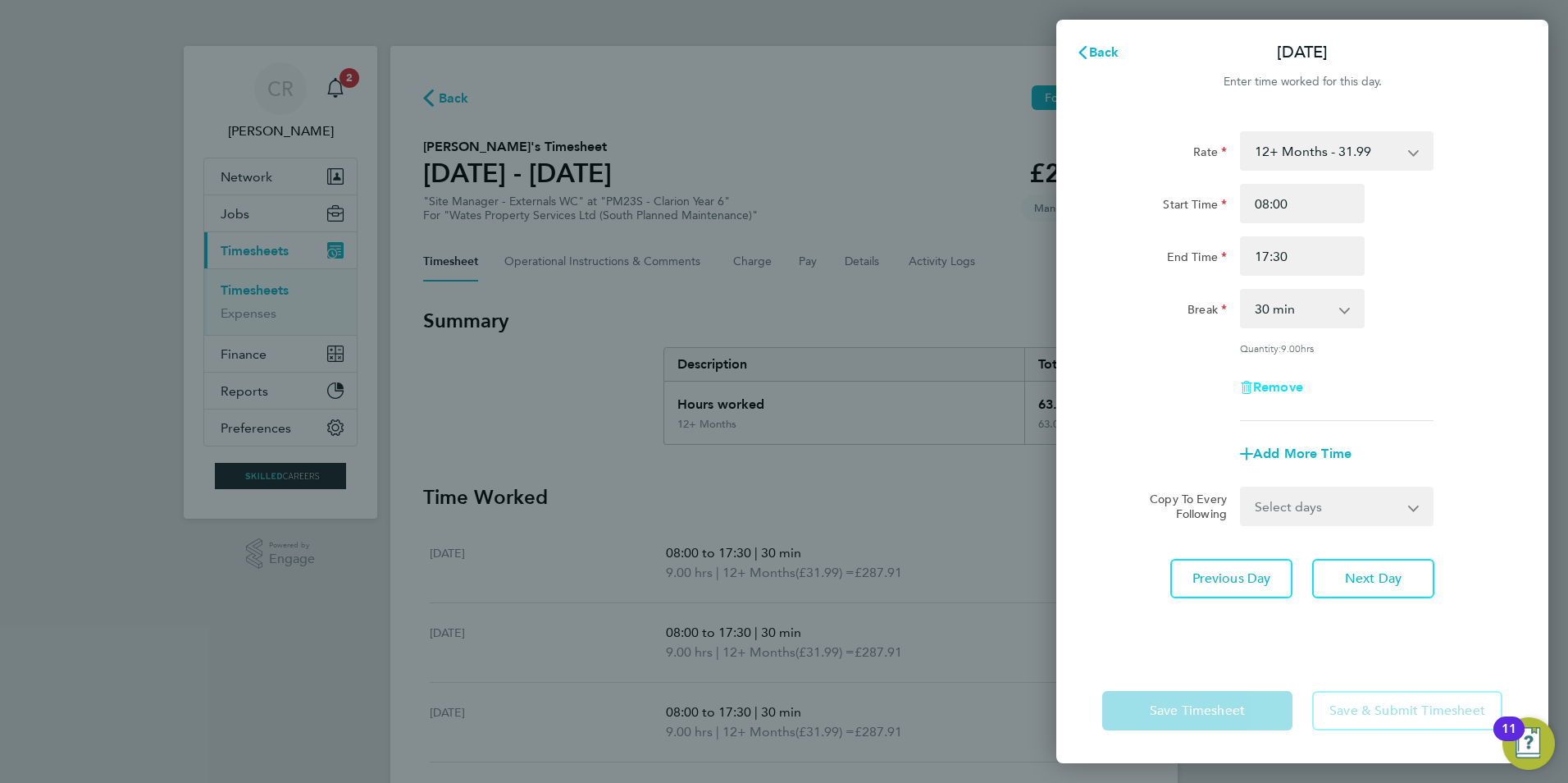
click at [1253, 400] on div "Remove" at bounding box center [1303, 387] width 138 height 40
click at [1274, 389] on span "Remove" at bounding box center [1278, 387] width 50 height 16
select select "null"
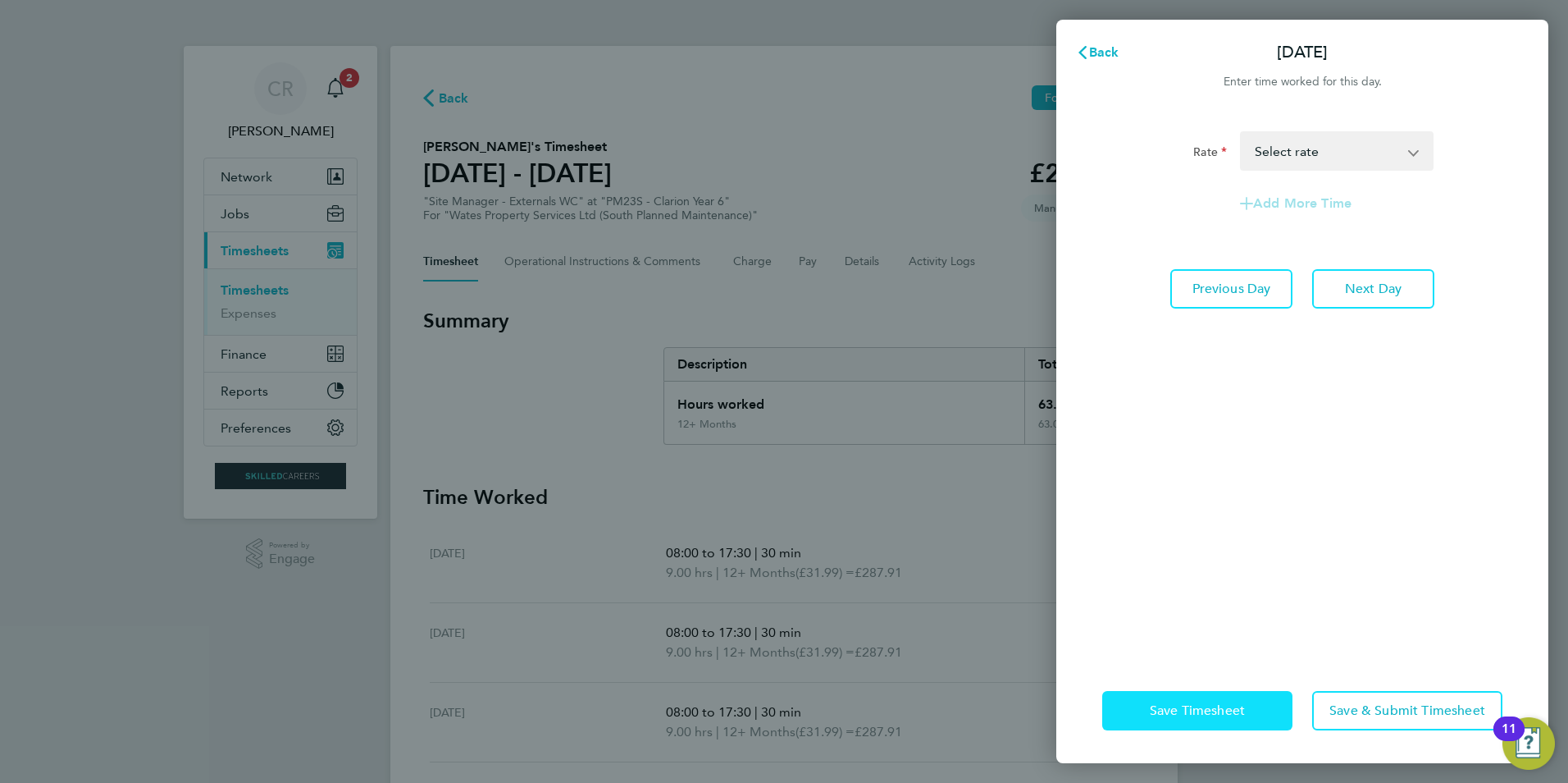
click at [1199, 710] on span "Save Timesheet" at bounding box center [1197, 710] width 95 height 16
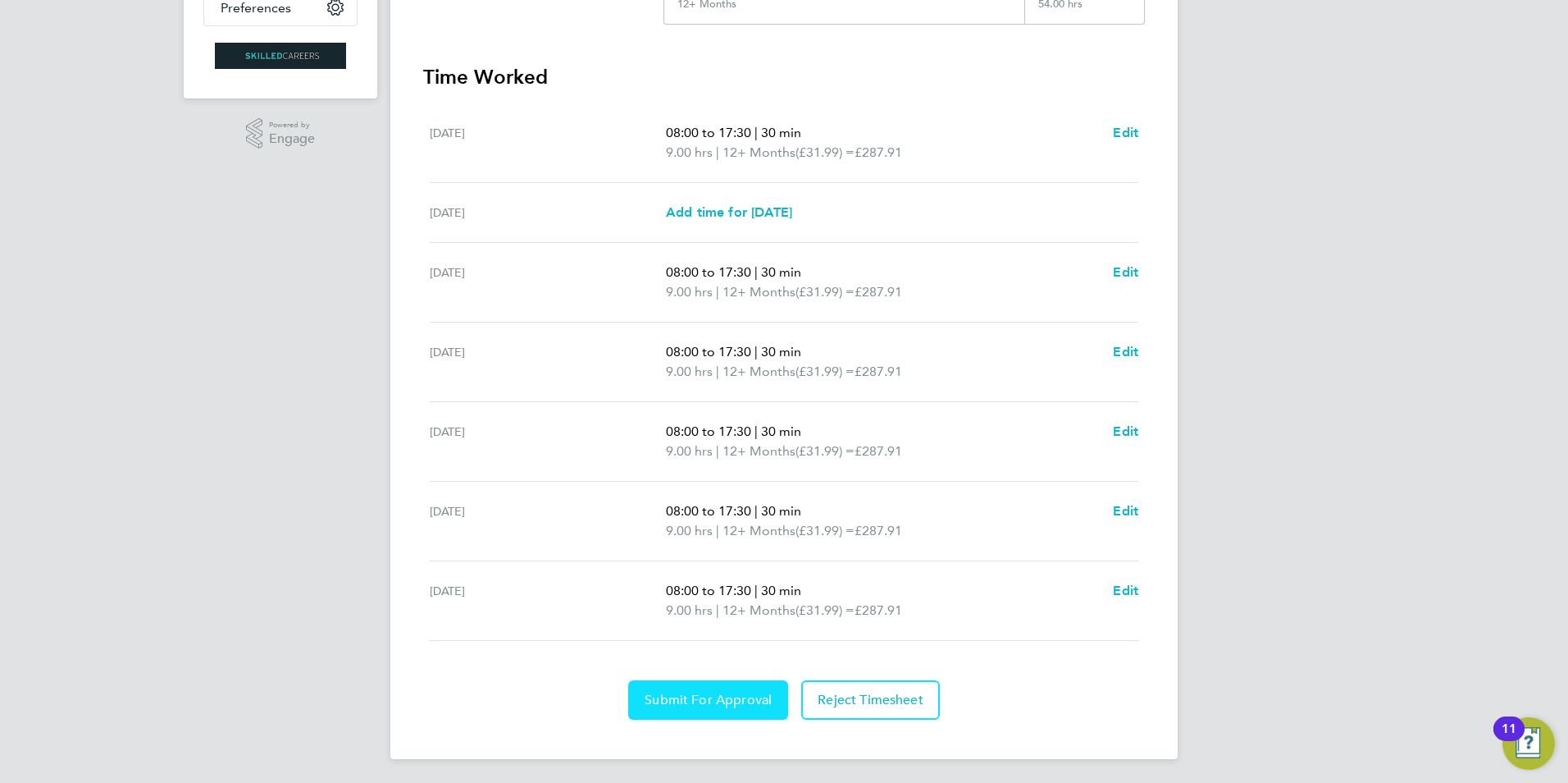
scroll to position [423, 0]
click at [704, 699] on span "Submit For Approval" at bounding box center [708, 697] width 127 height 16
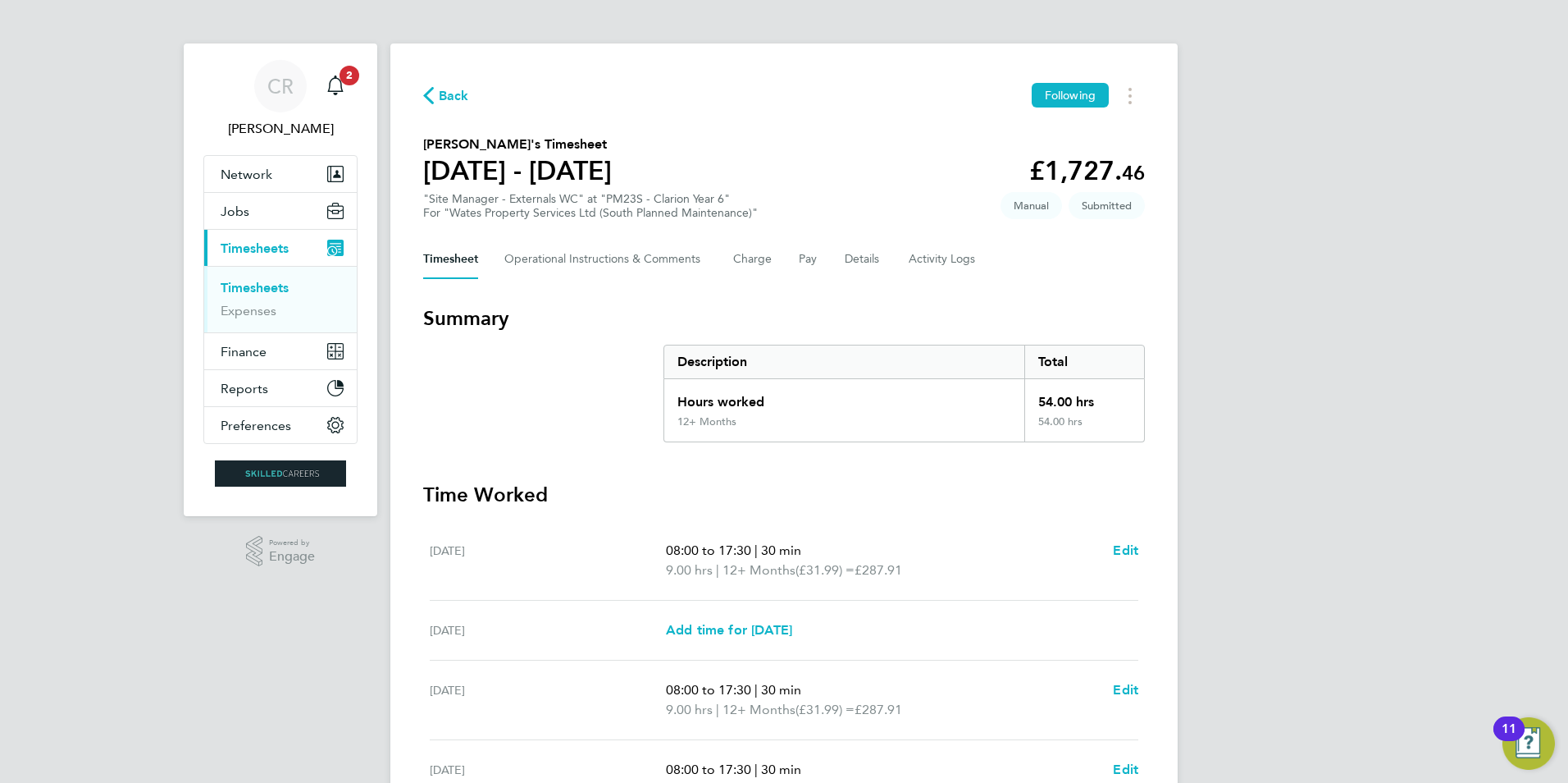
scroll to position [0, 0]
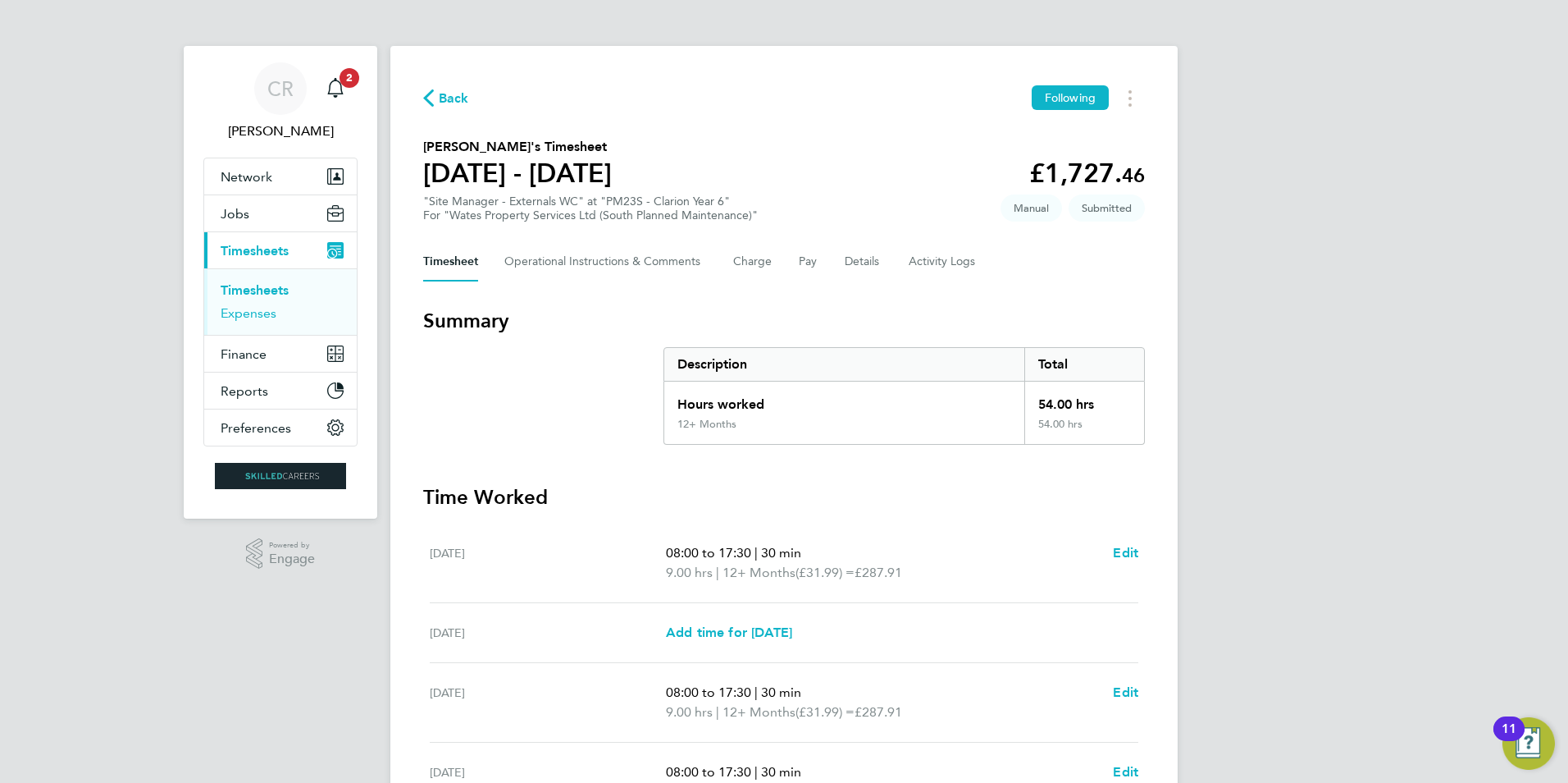
click at [258, 310] on link "Expenses" at bounding box center [249, 313] width 56 height 16
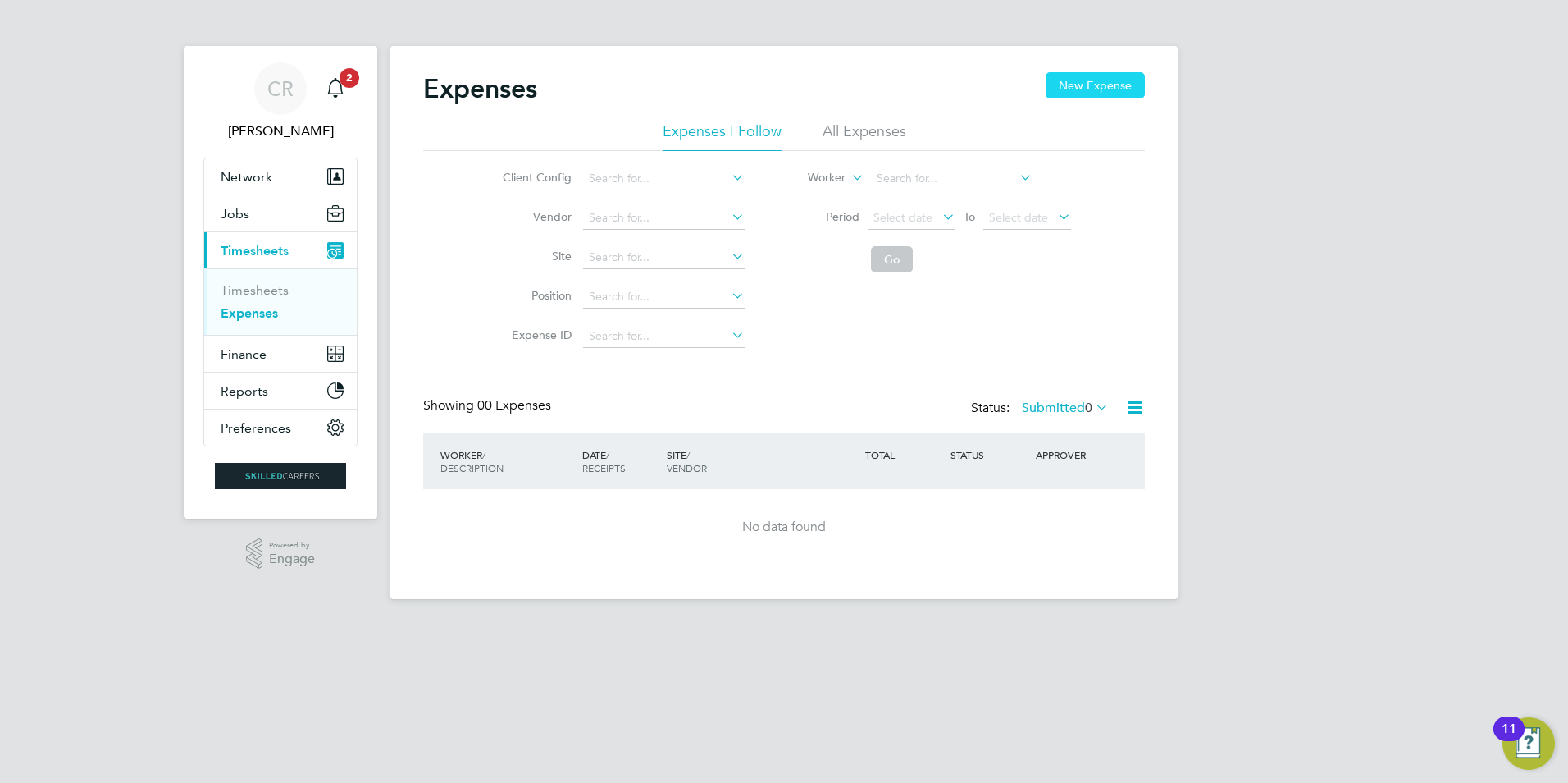
click at [1063, 80] on button "New Expense" at bounding box center [1095, 85] width 99 height 26
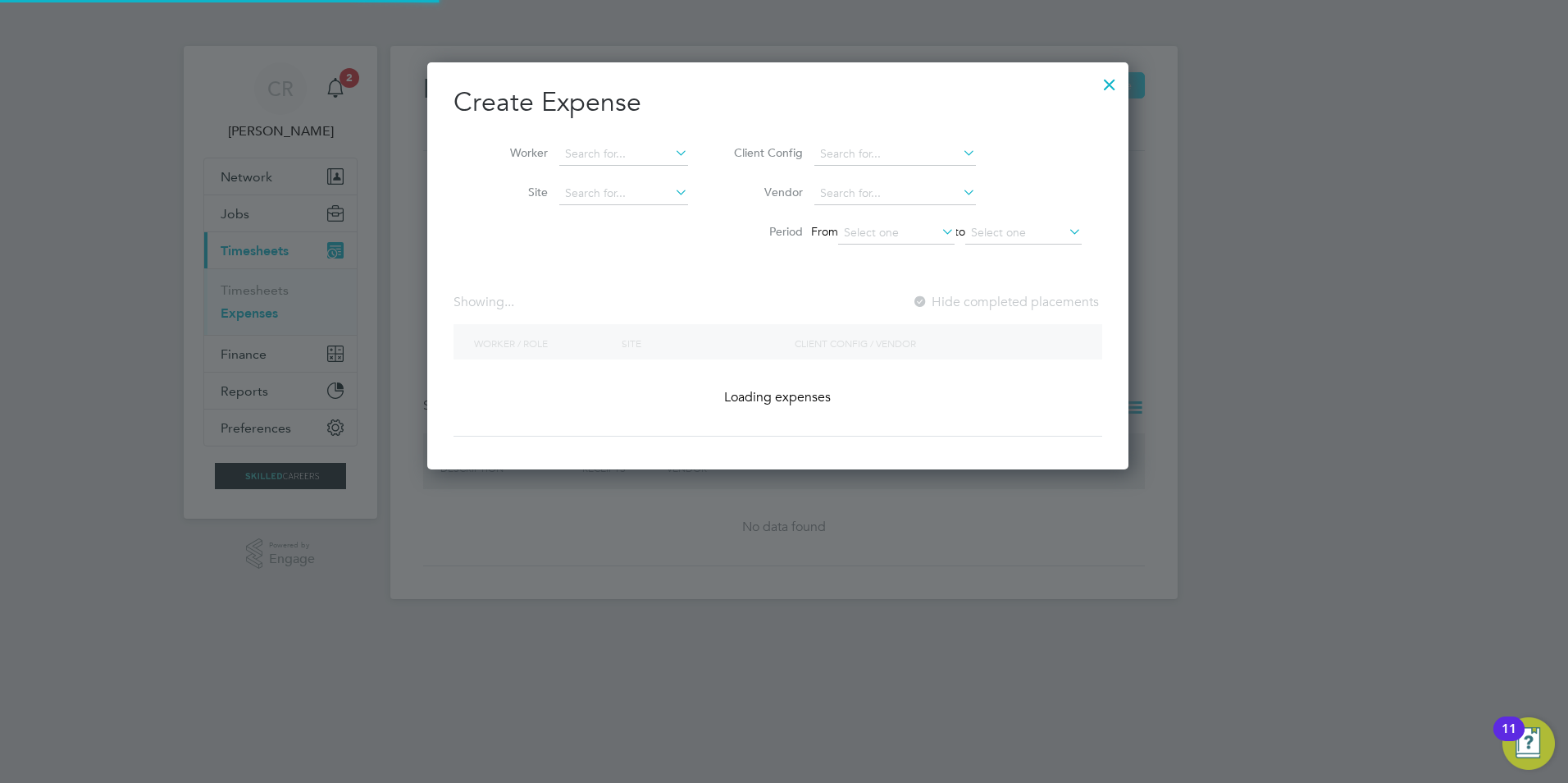
scroll to position [407, 715]
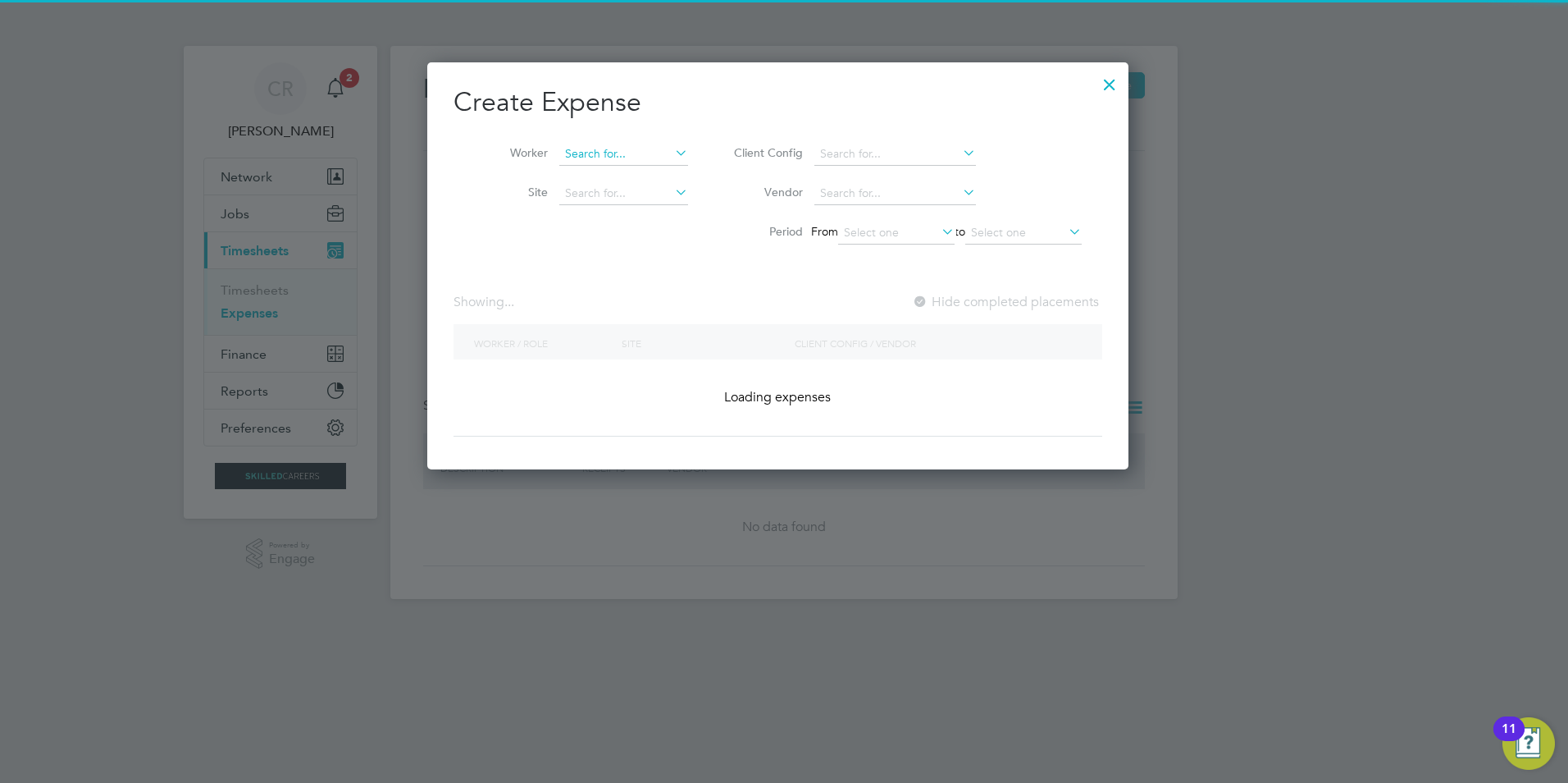
click at [608, 149] on input at bounding box center [624, 154] width 129 height 23
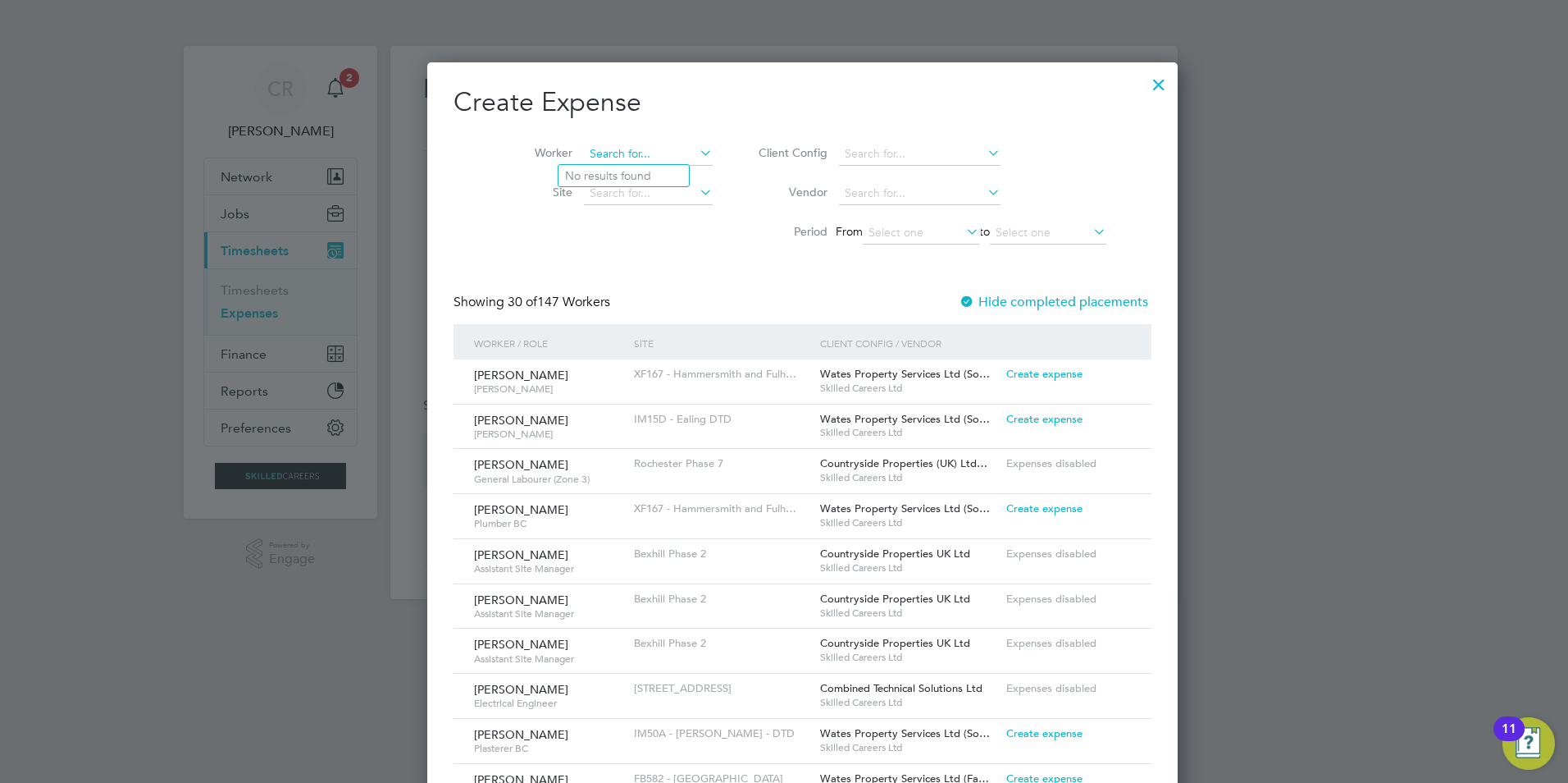
scroll to position [8, 8]
click at [597, 150] on input at bounding box center [648, 154] width 129 height 23
click at [611, 167] on li "Ale xandru Ci rstea" at bounding box center [624, 175] width 131 height 22
type input "[PERSON_NAME]"
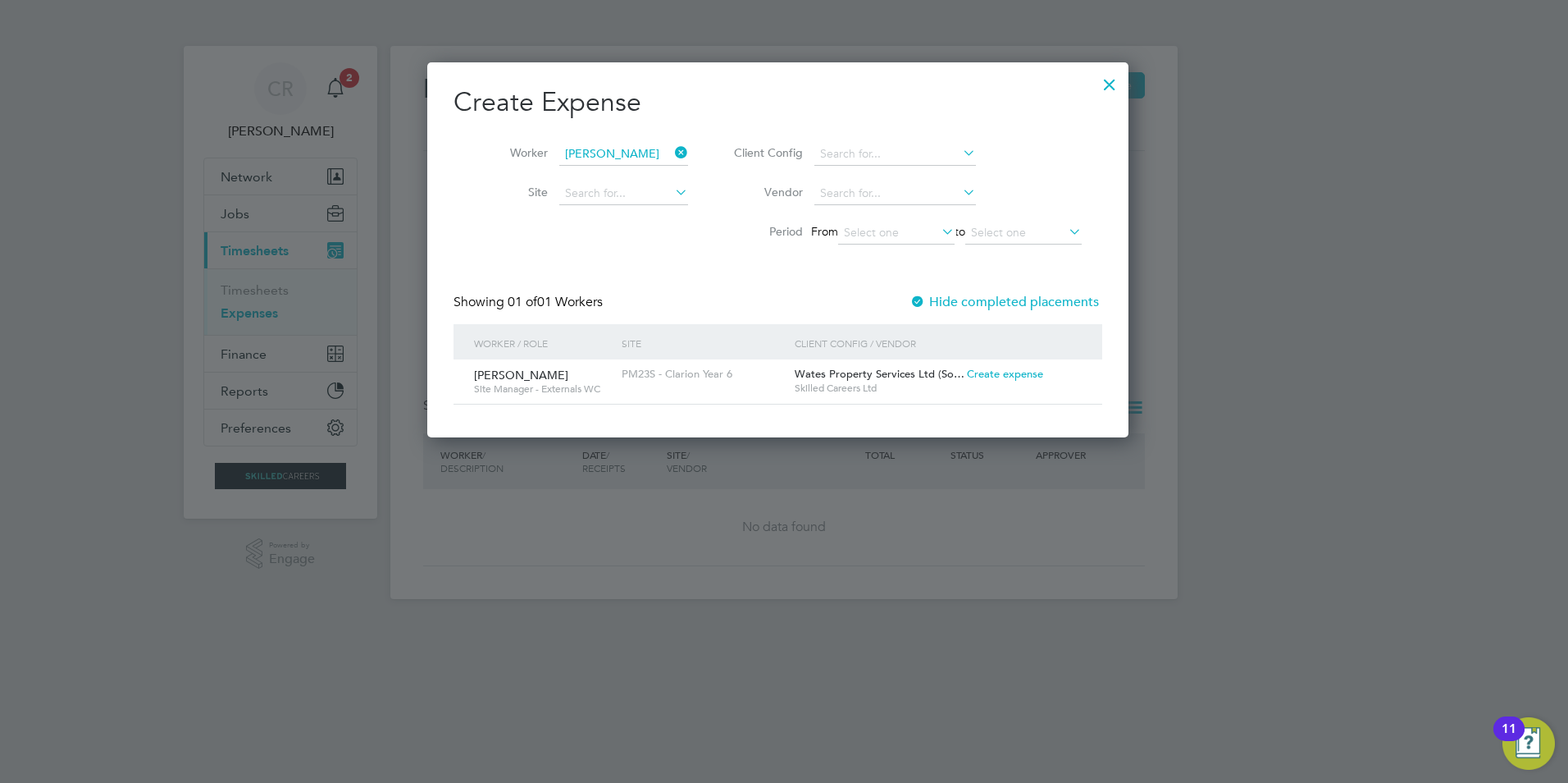
click at [1009, 372] on span "Create expense" at bounding box center [1004, 374] width 77 height 14
type input "[PERSON_NAME]"
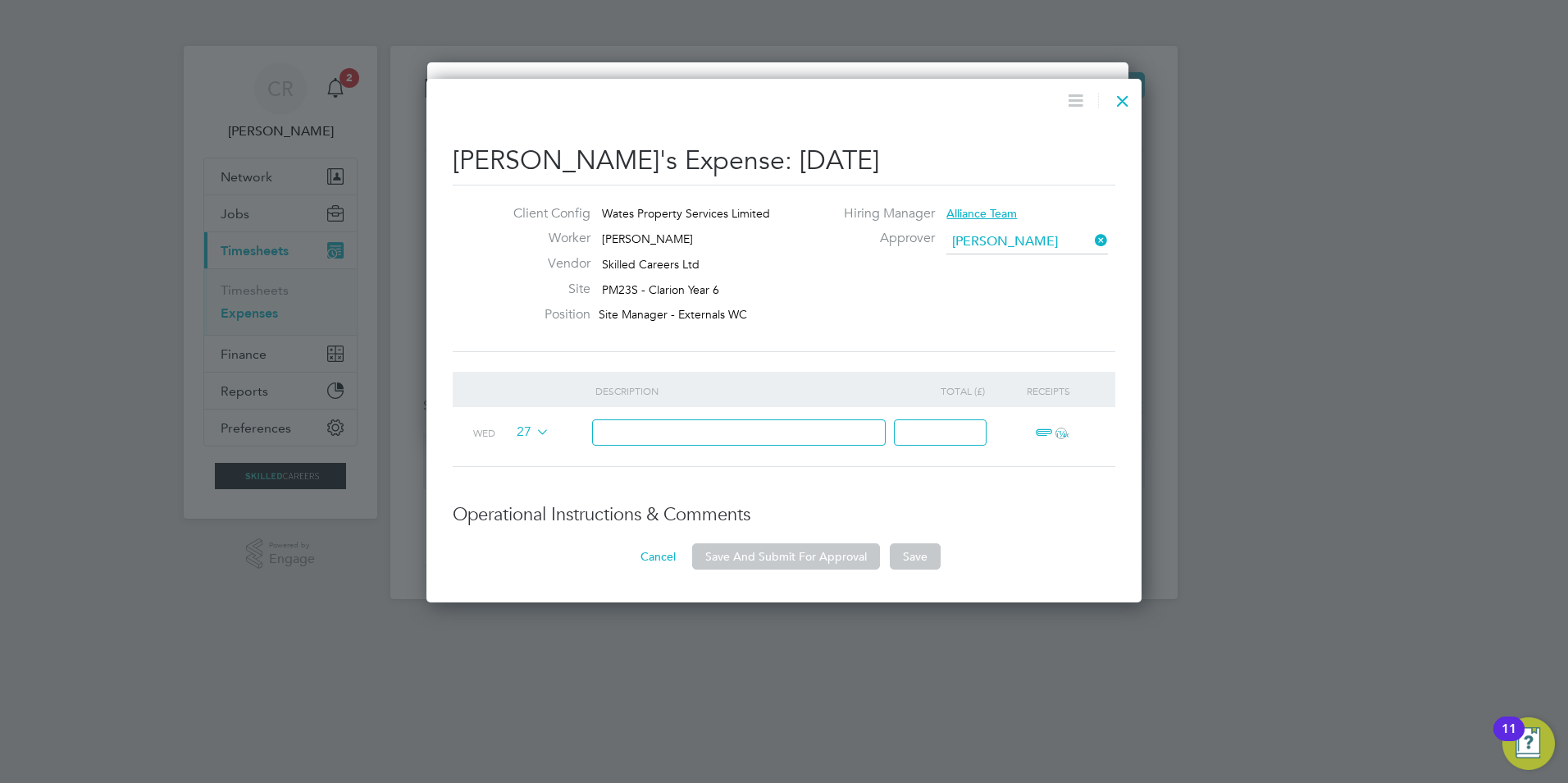
click at [697, 433] on input at bounding box center [739, 433] width 294 height 27
click at [657, 428] on input at bounding box center [739, 433] width 294 height 27
type input "Petrol/ Mileage: 155 miles"
click at [938, 426] on input at bounding box center [940, 433] width 93 height 27
type input "69.48"
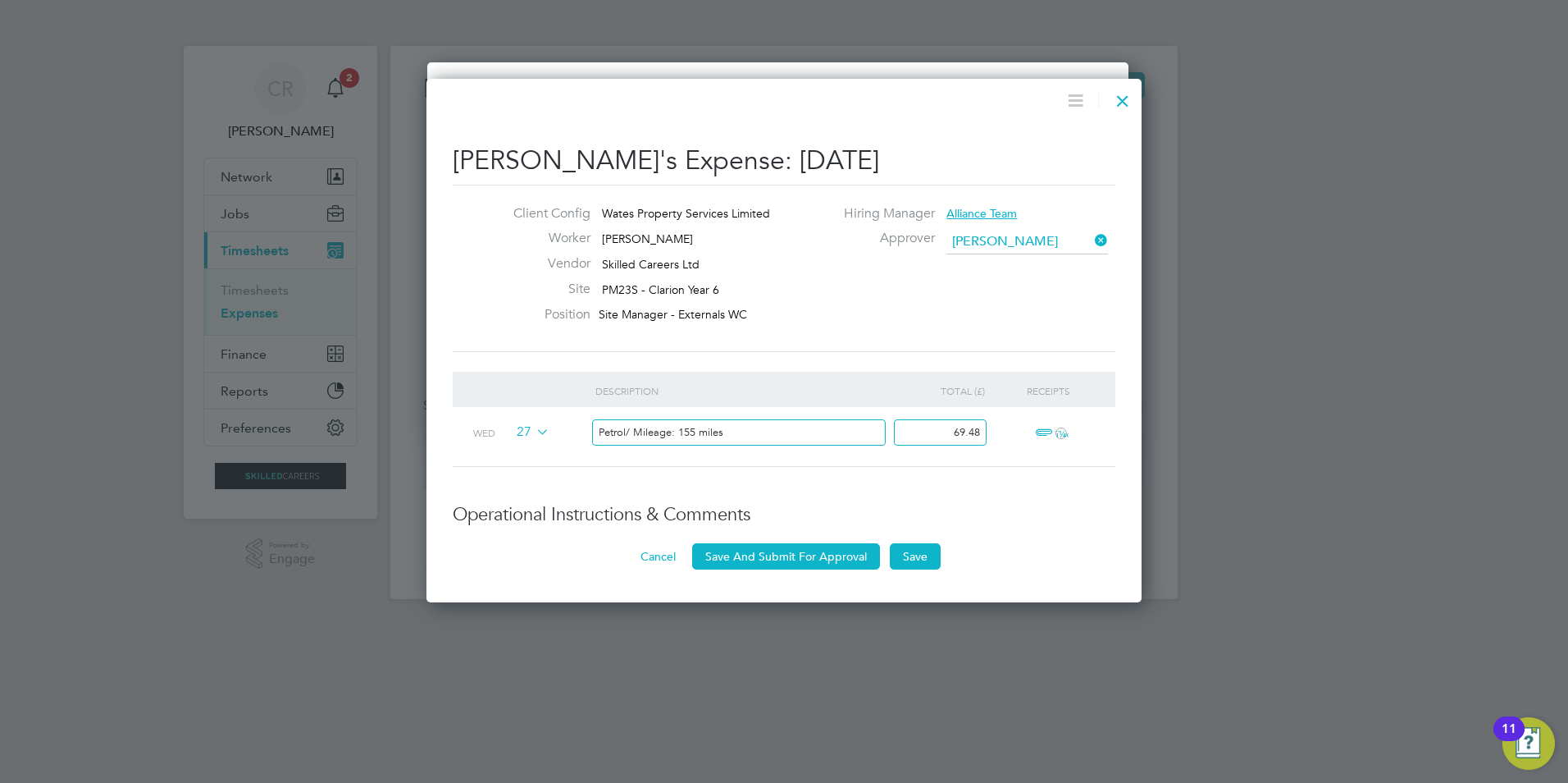
click at [1039, 430] on span "ï¼‹" at bounding box center [1048, 433] width 36 height 19
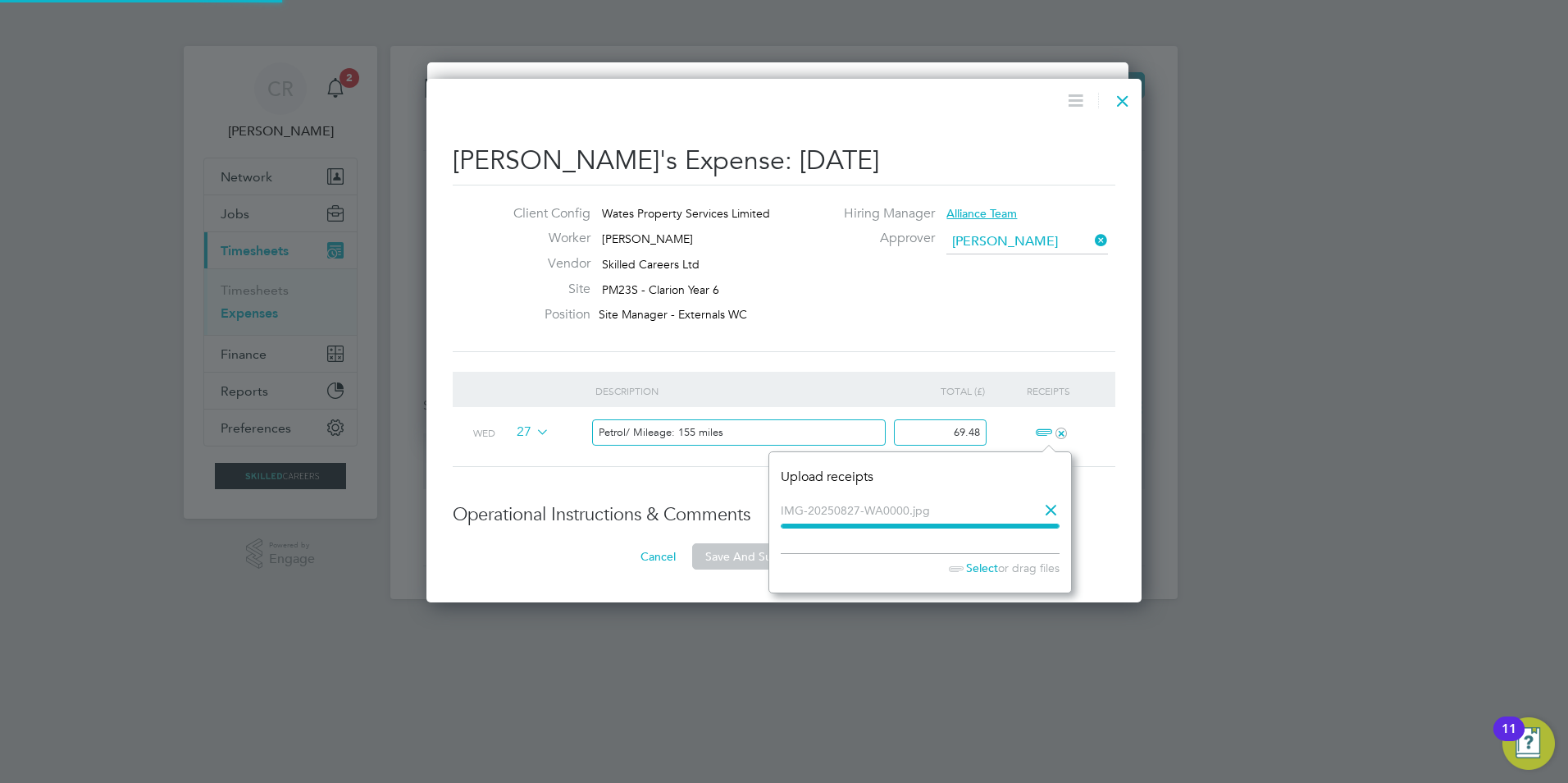
scroll to position [136, 302]
click at [1099, 535] on ng-form "Description Total (£) Receipts Wed 27 Petrol/ Mileage: 155 miles 69.48 + Operat…" at bounding box center [784, 471] width 662 height 199
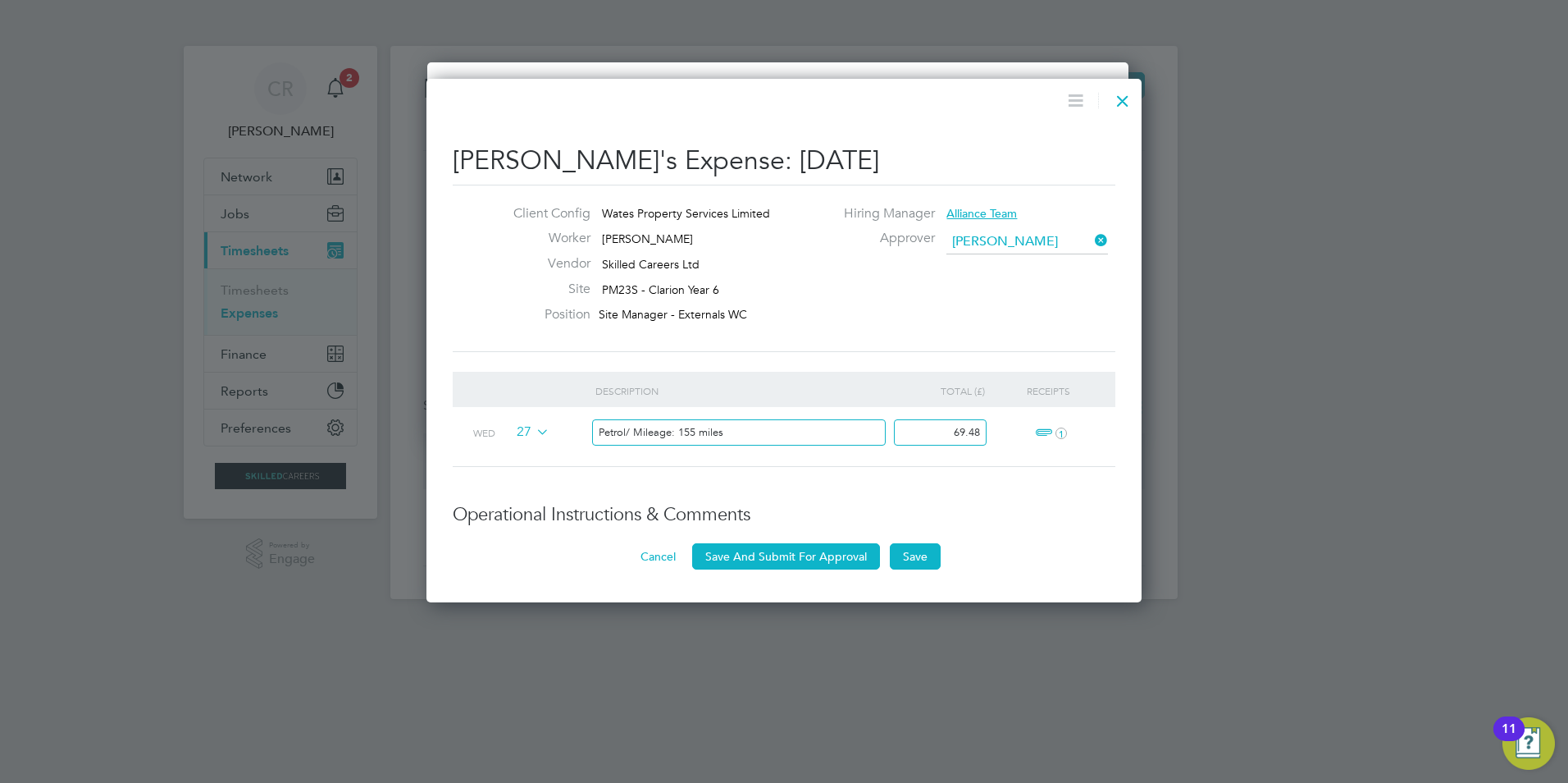
click at [815, 555] on button "Save And Submit For Approval" at bounding box center [786, 556] width 188 height 26
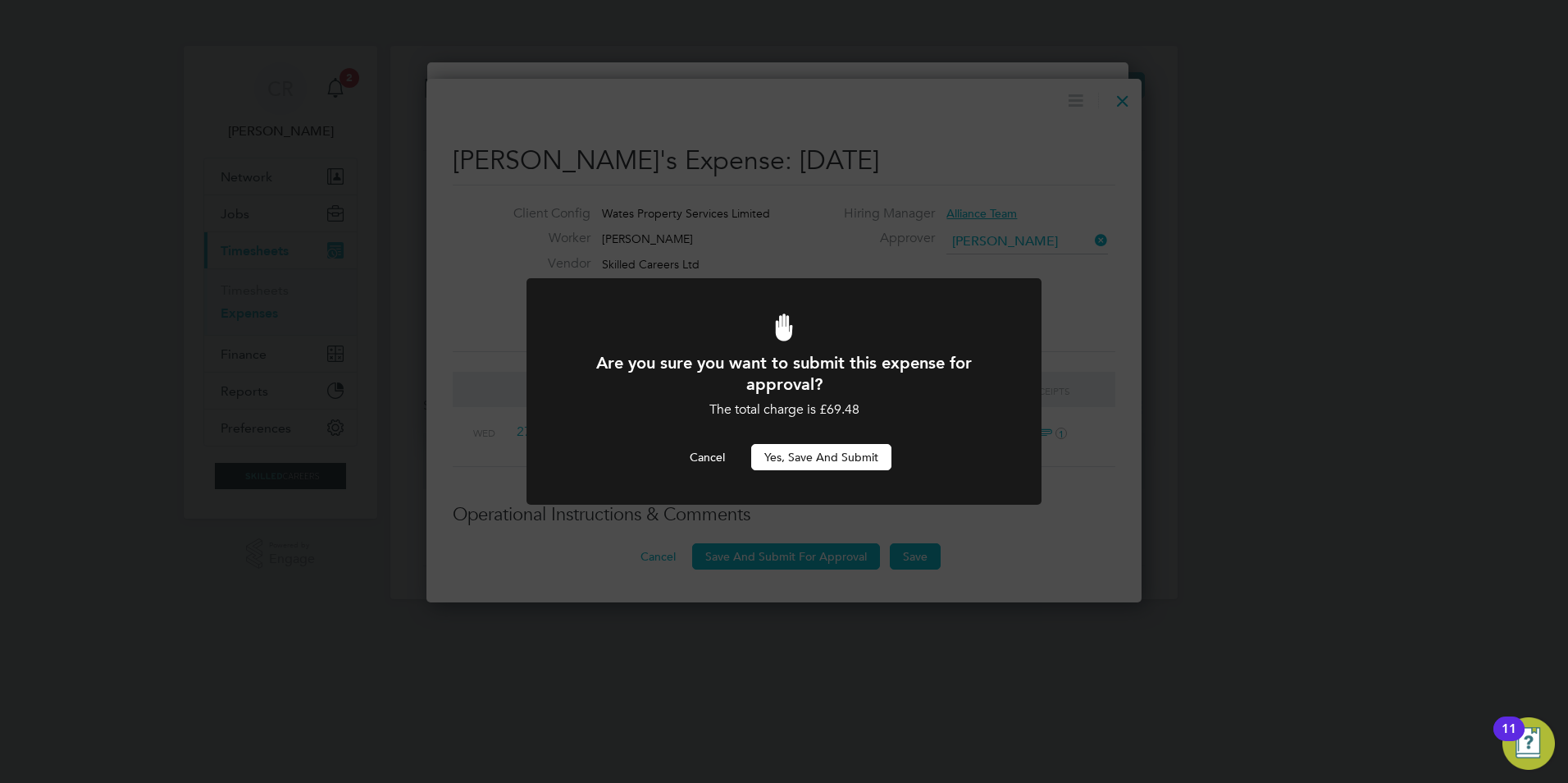
click at [819, 453] on button "Yes, Save and Submit" at bounding box center [821, 456] width 140 height 26
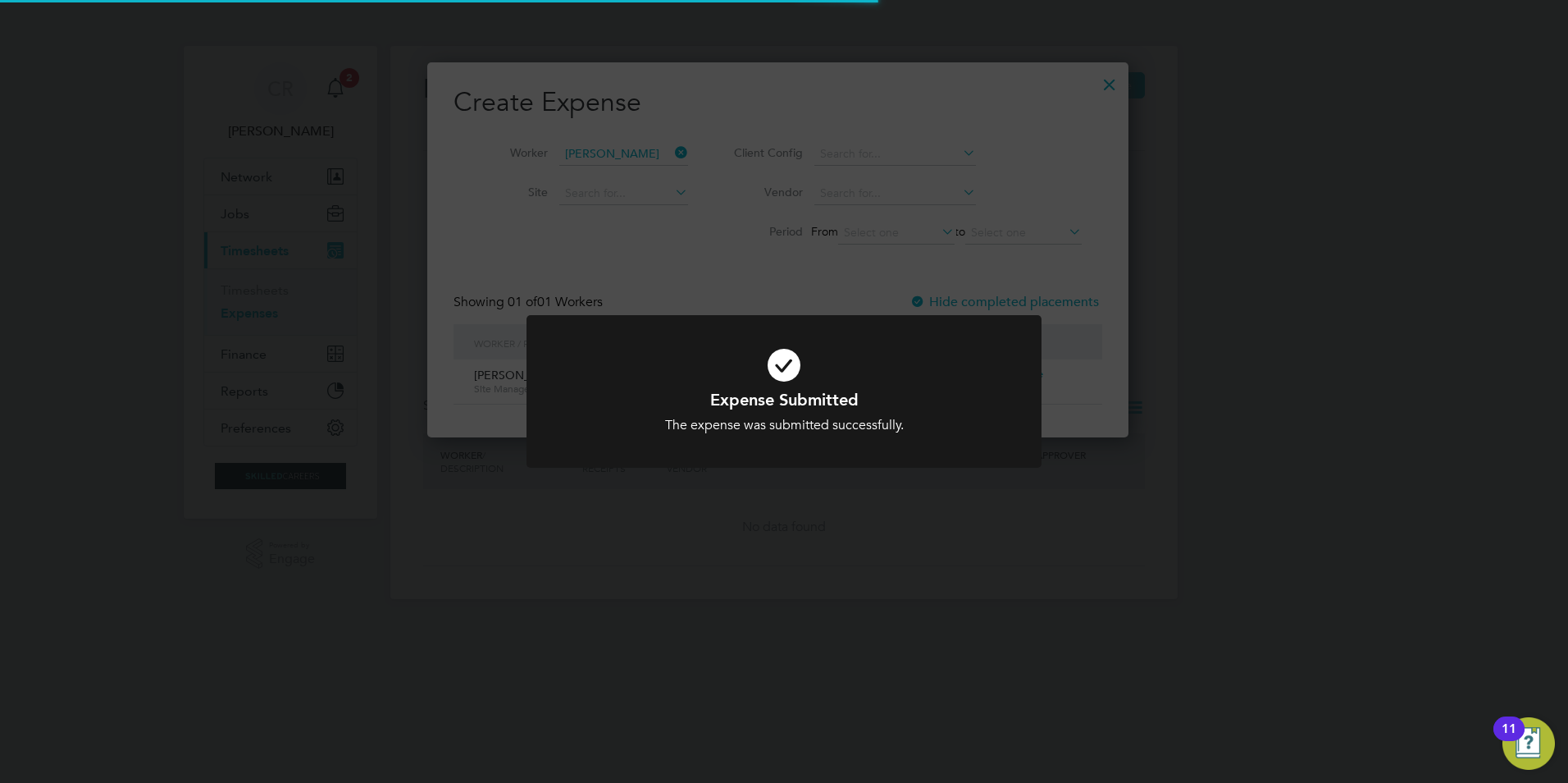
scroll to position [8, 8]
click at [884, 560] on div "Expense Submitted The expense was submitted successfully. Cancel Okay" at bounding box center [784, 392] width 1568 height 783
